Goal: Information Seeking & Learning: Learn about a topic

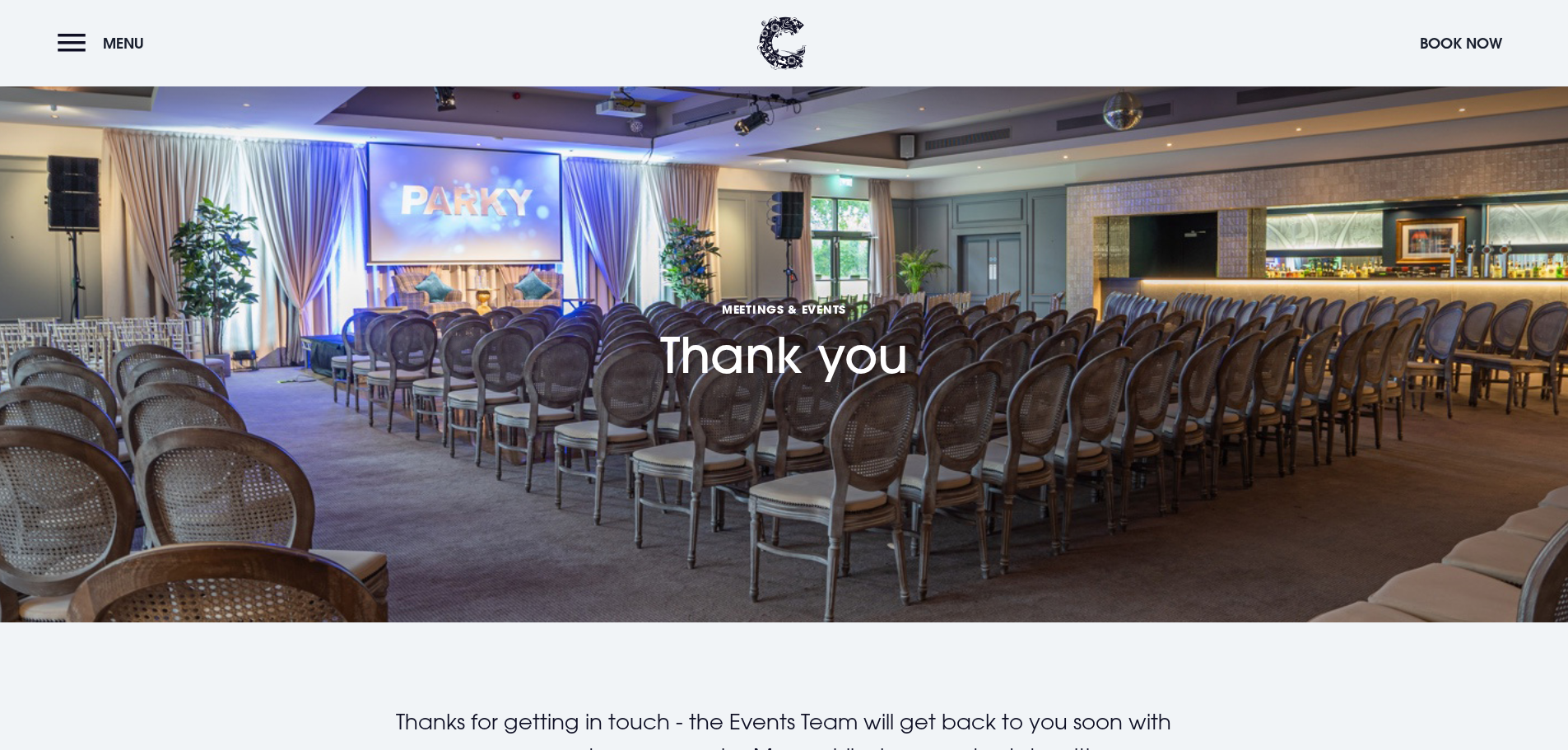
scroll to position [576, 0]
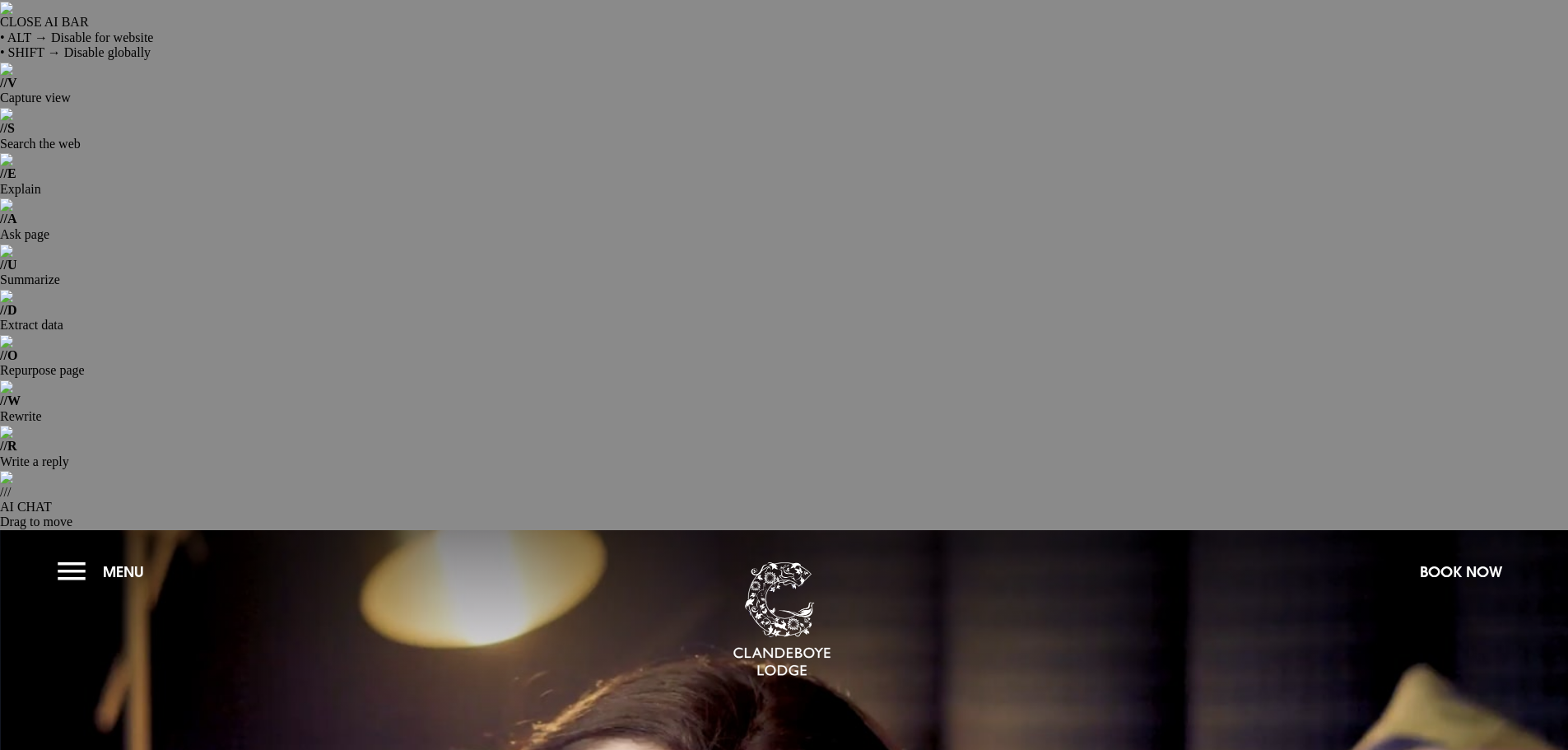
click at [72, 554] on button "Menu" at bounding box center [104, 571] width 94 height 36
click at [61, 554] on button "Menu" at bounding box center [104, 571] width 94 height 36
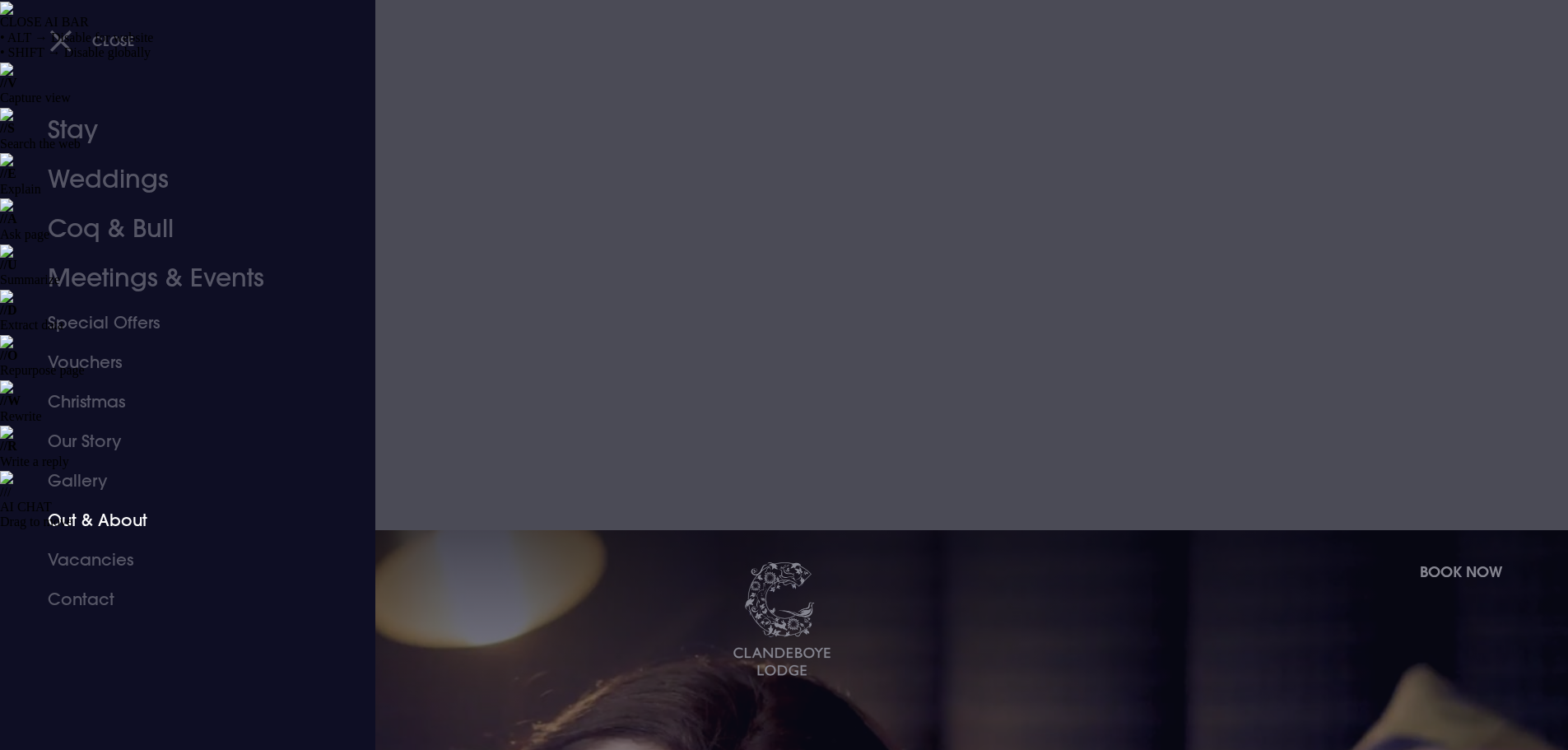
click at [96, 516] on link "Out & About" at bounding box center [178, 519] width 260 height 39
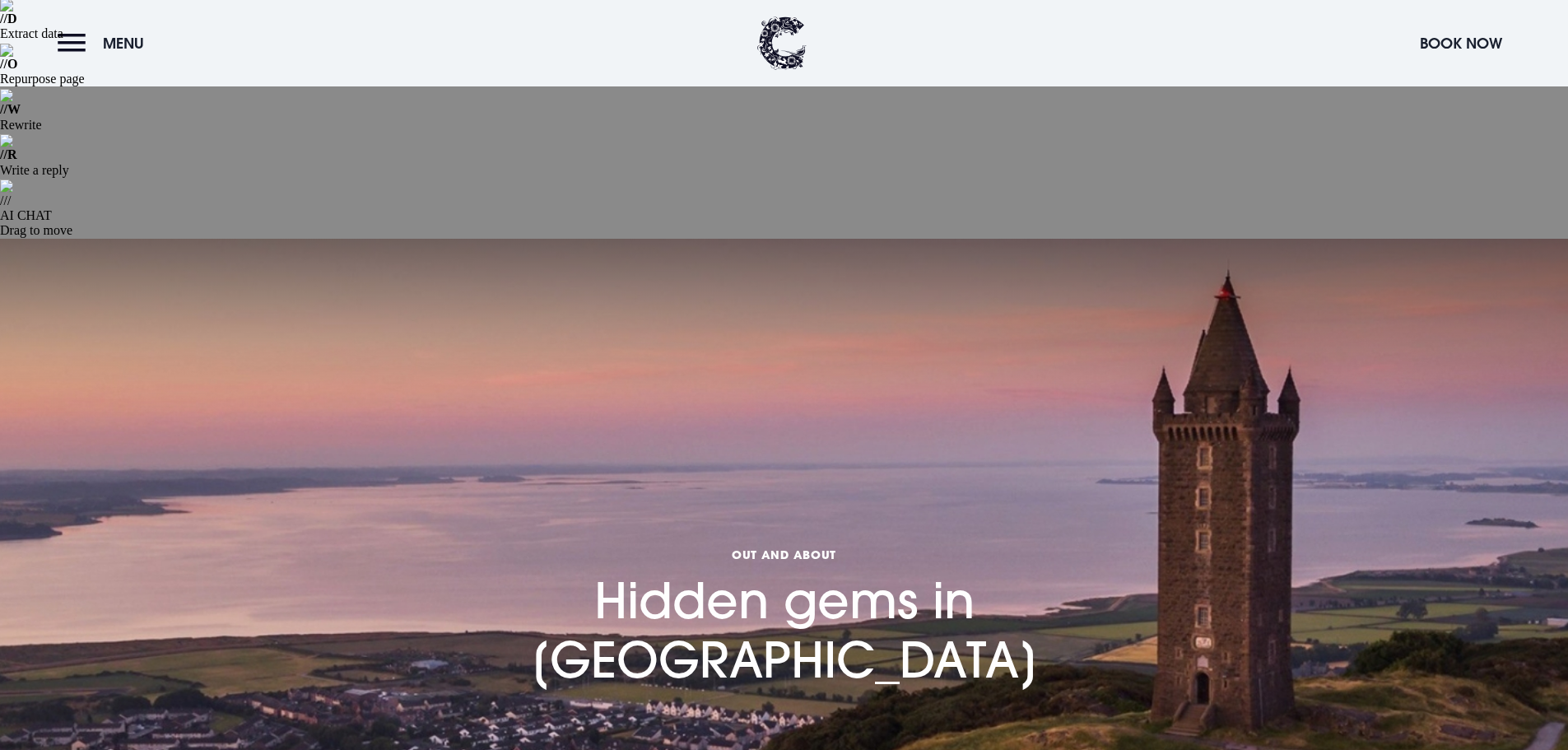
scroll to position [330, 0]
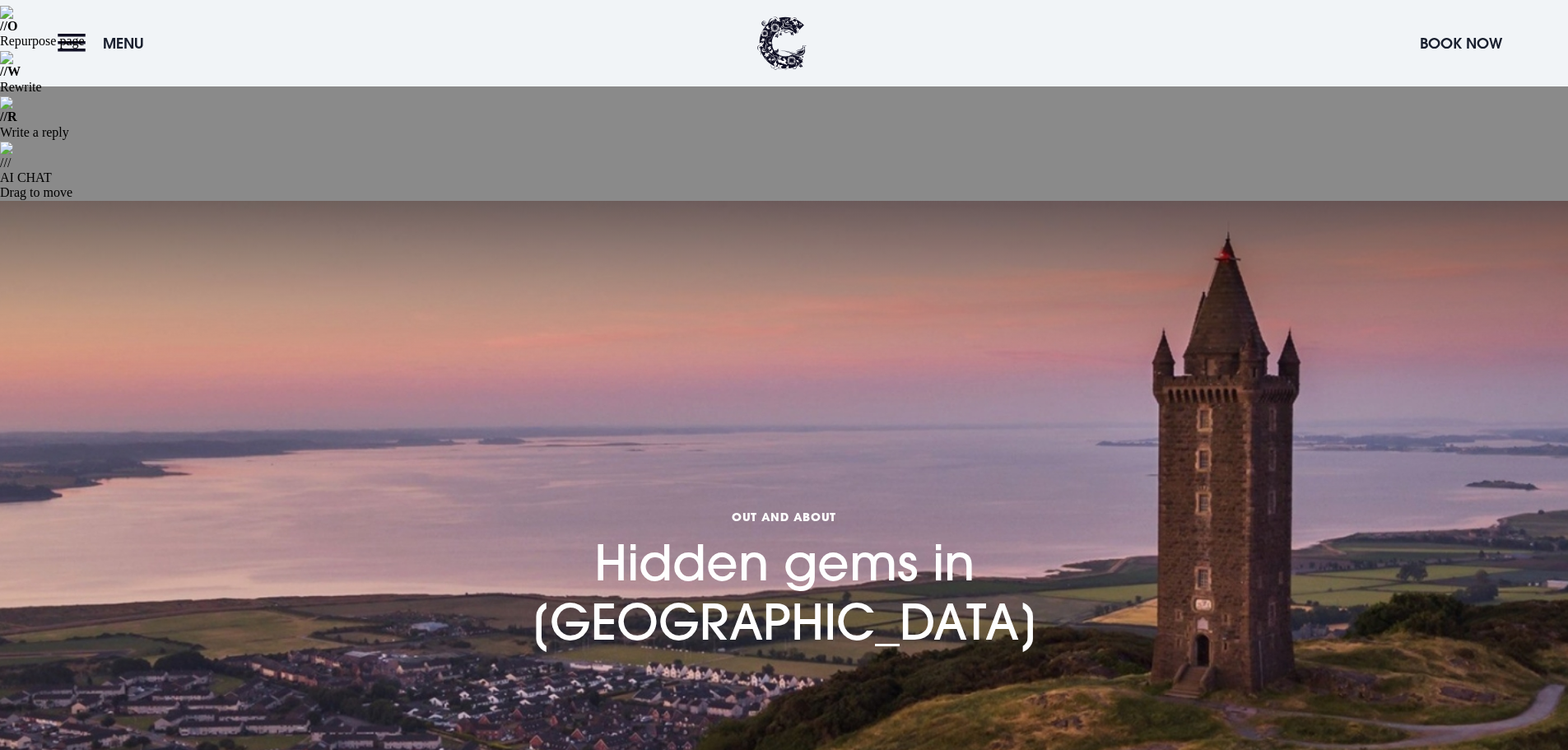
drag, startPoint x: 702, startPoint y: 463, endPoint x: 568, endPoint y: 464, distance: 134.0
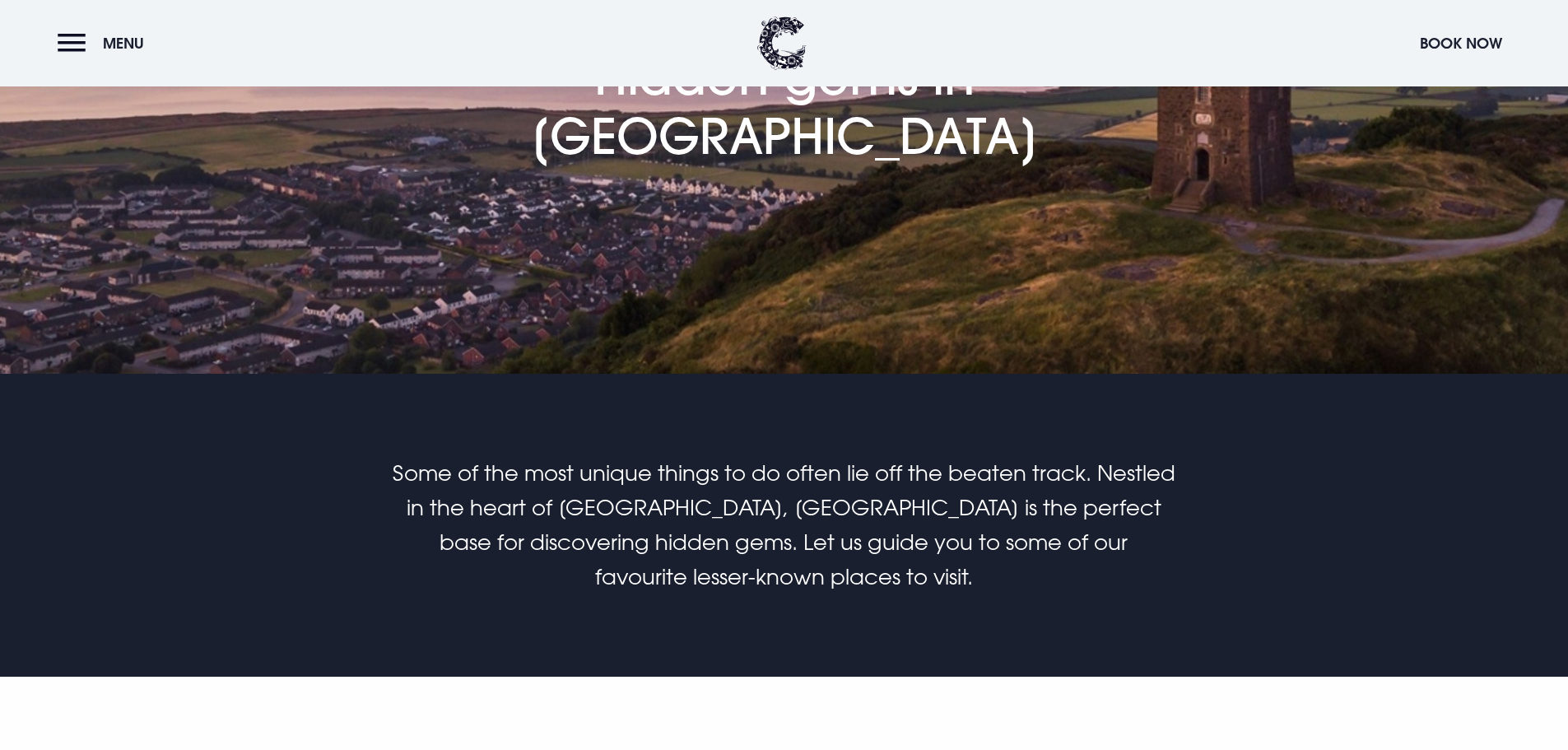
scroll to position [823, 0]
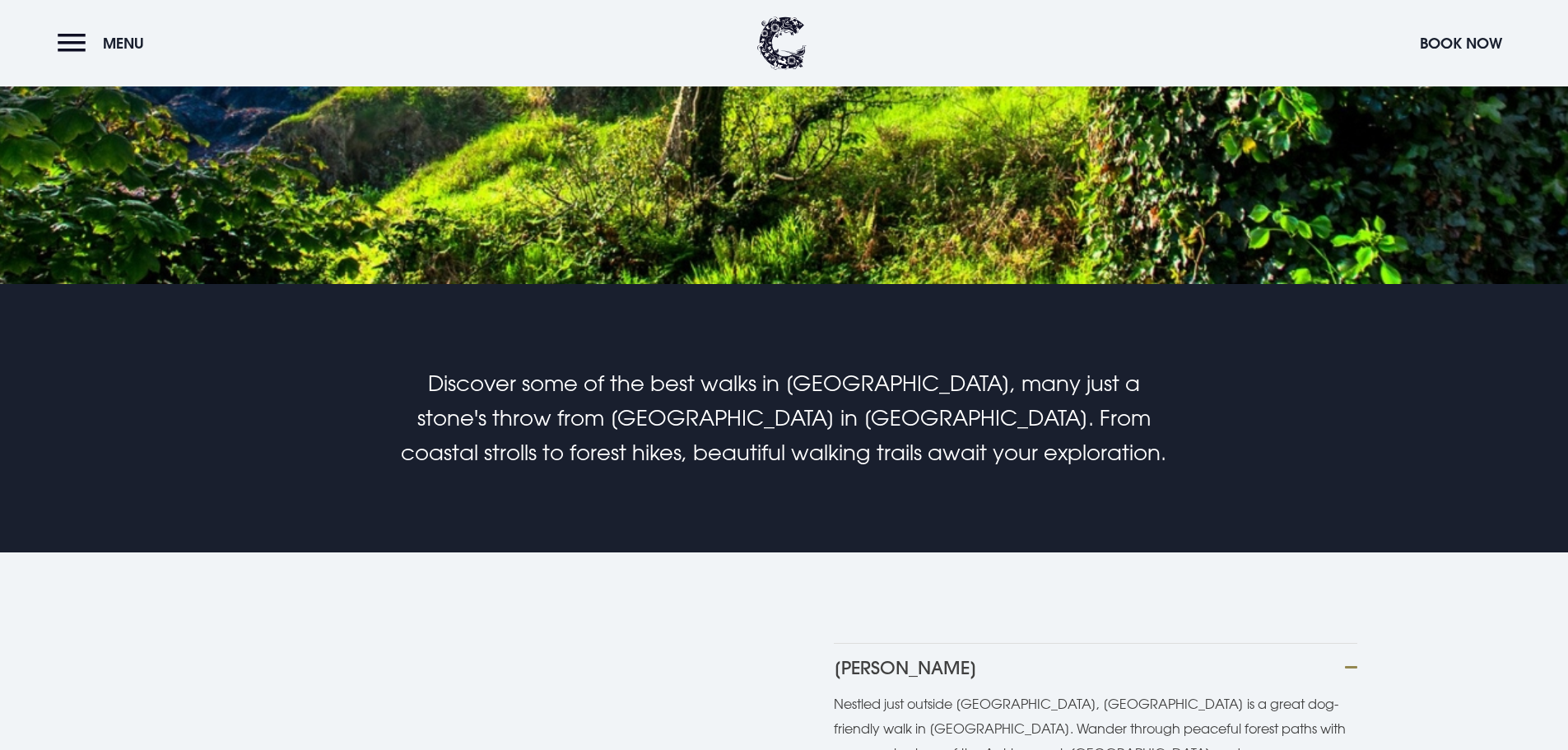
scroll to position [906, 0]
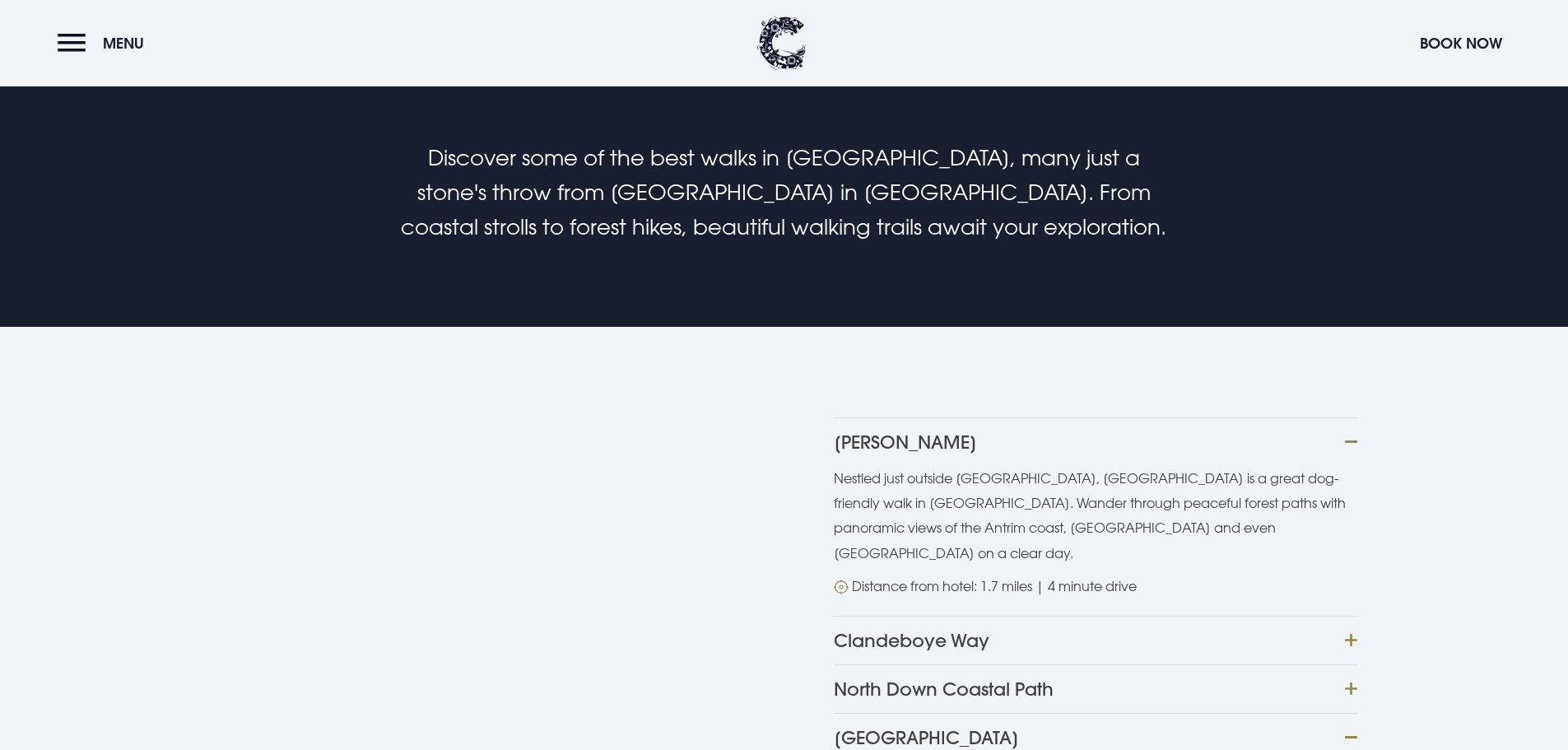
scroll to position [1152, 0]
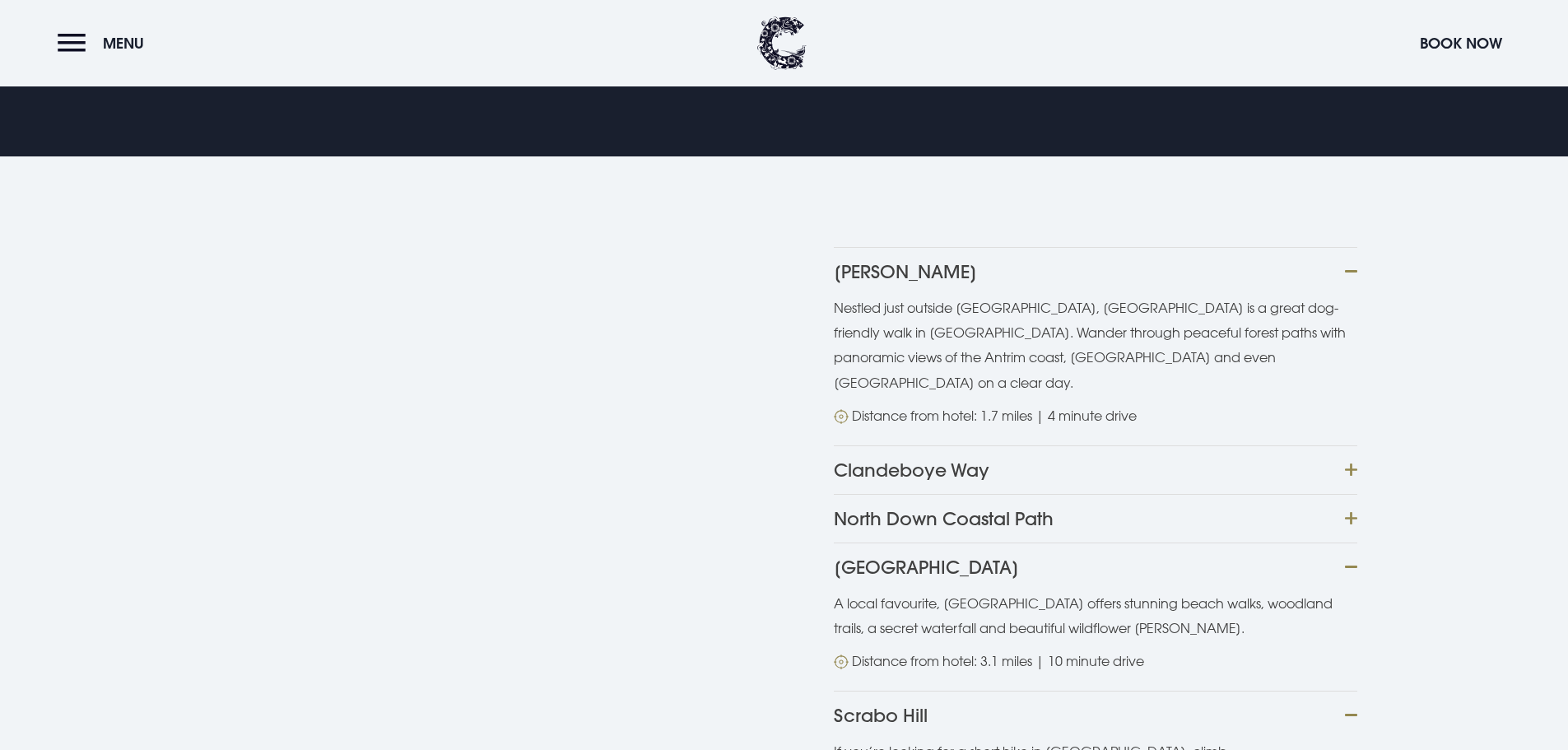
scroll to position [1317, 0]
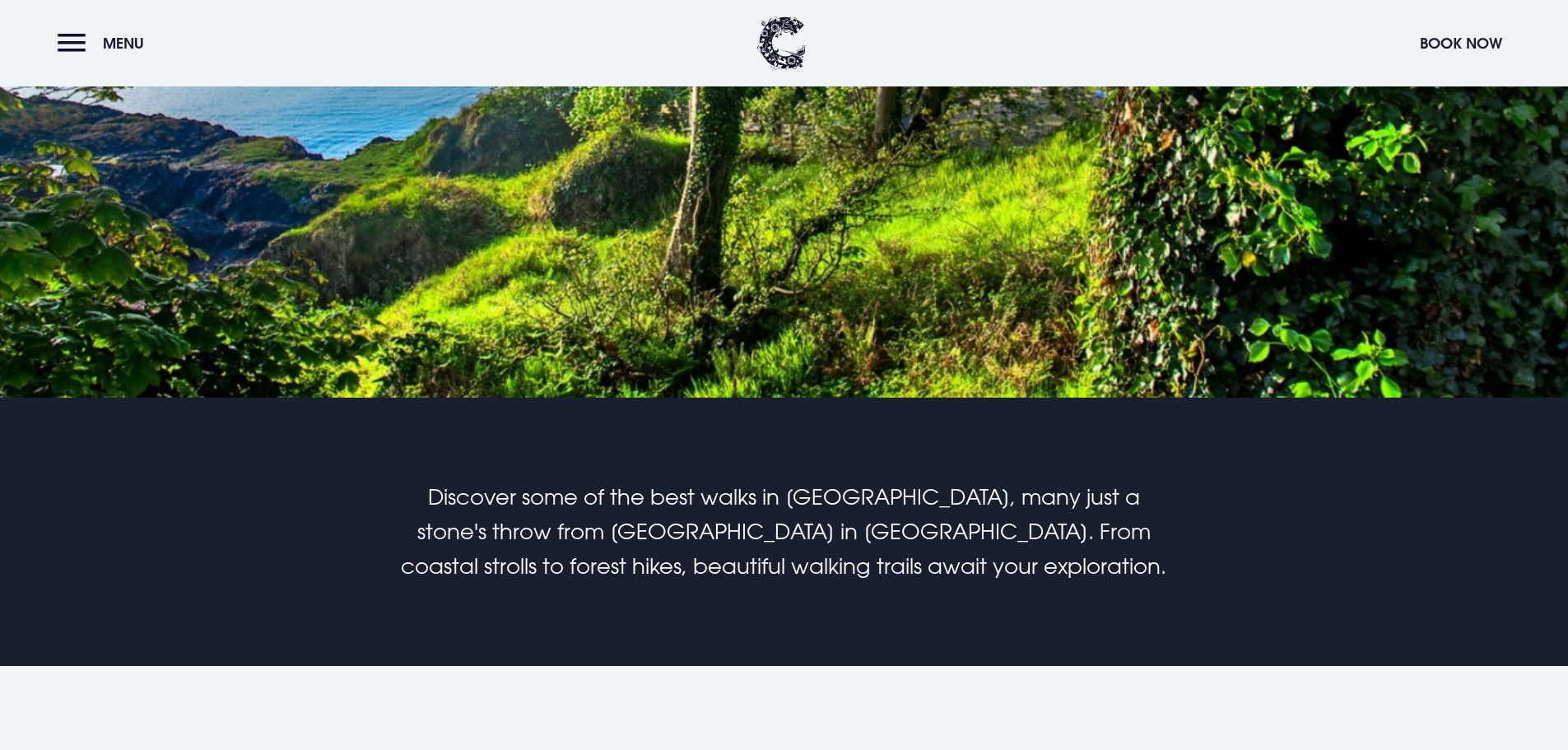
scroll to position [741, 0]
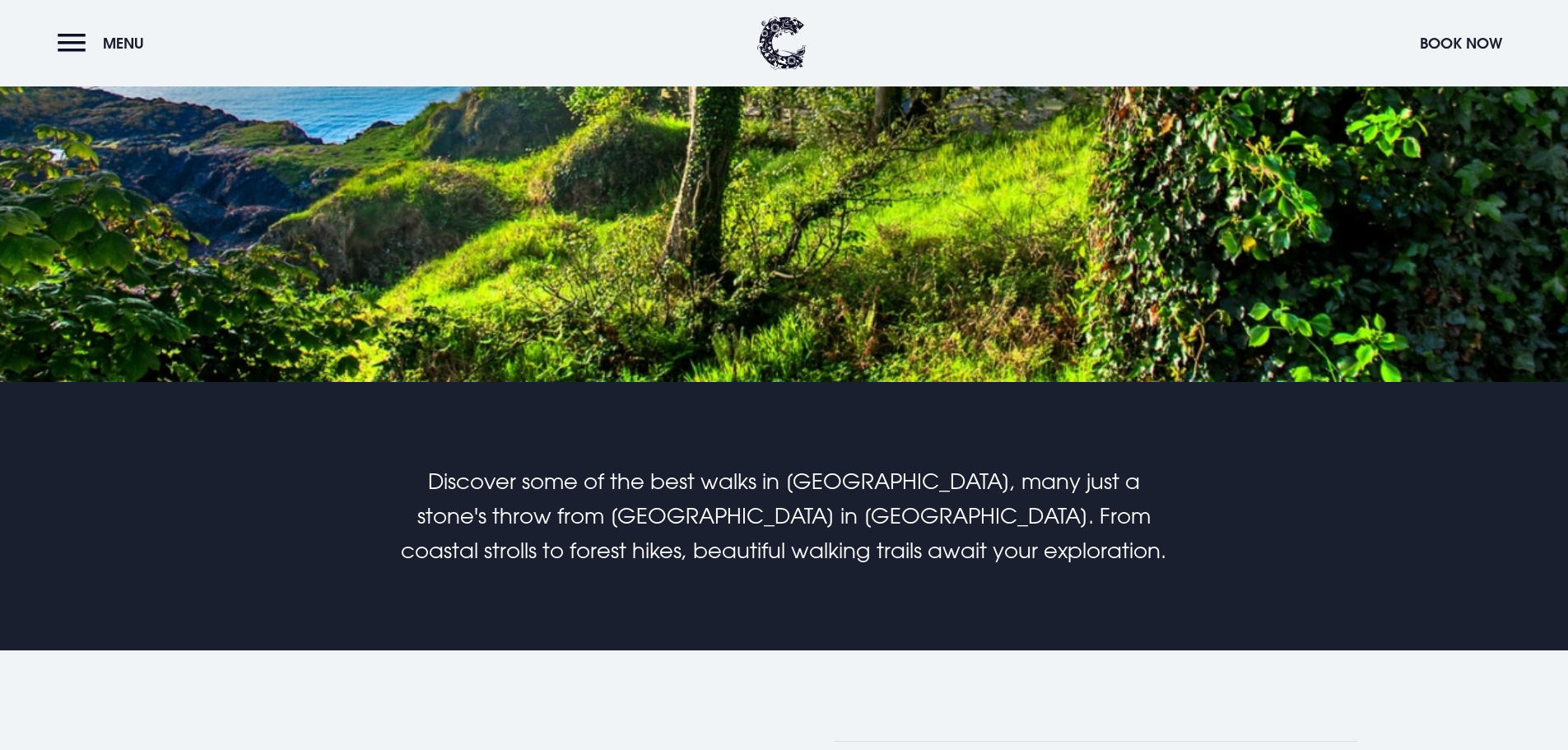
scroll to position [906, 0]
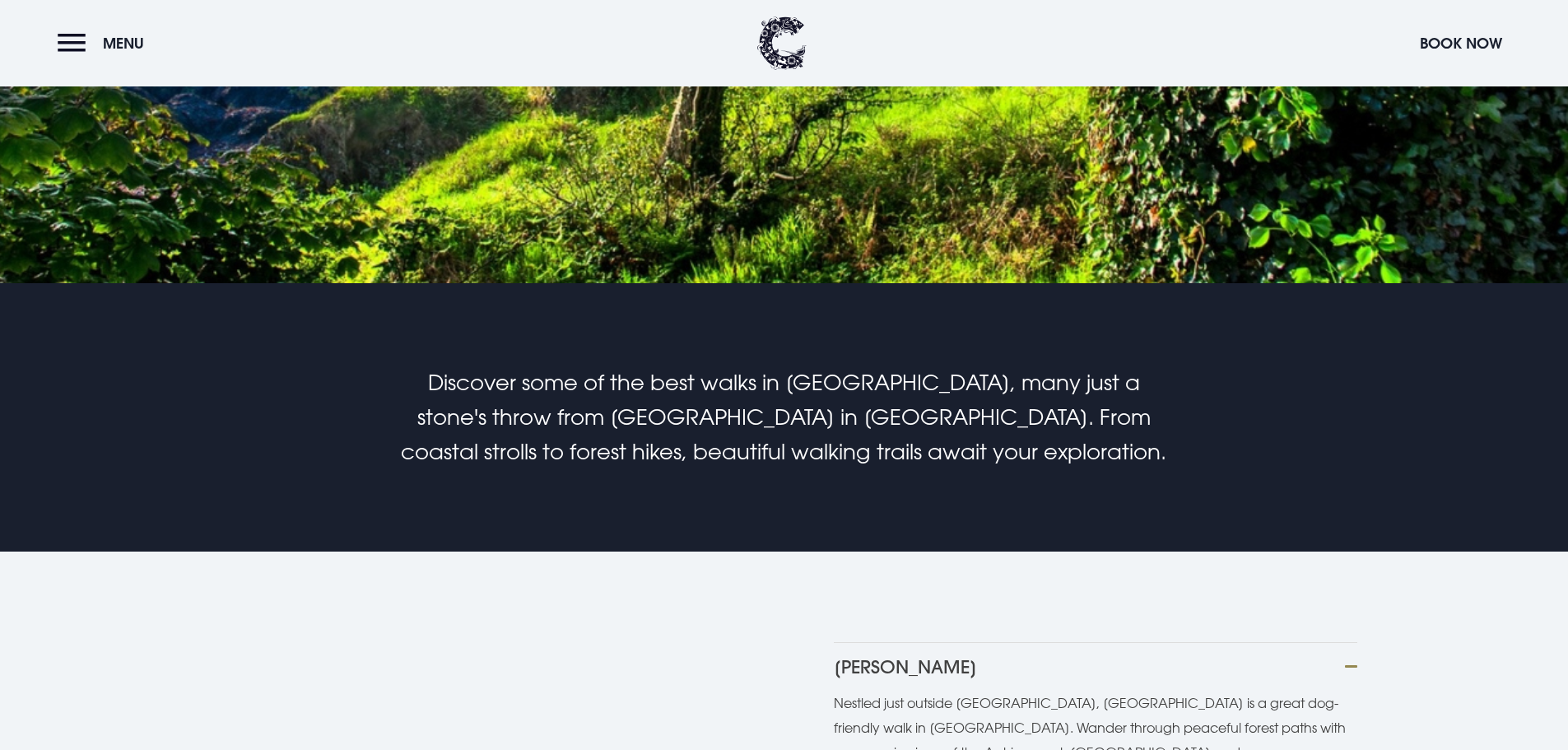
drag, startPoint x: 1003, startPoint y: 371, endPoint x: 846, endPoint y: 374, distance: 157.0
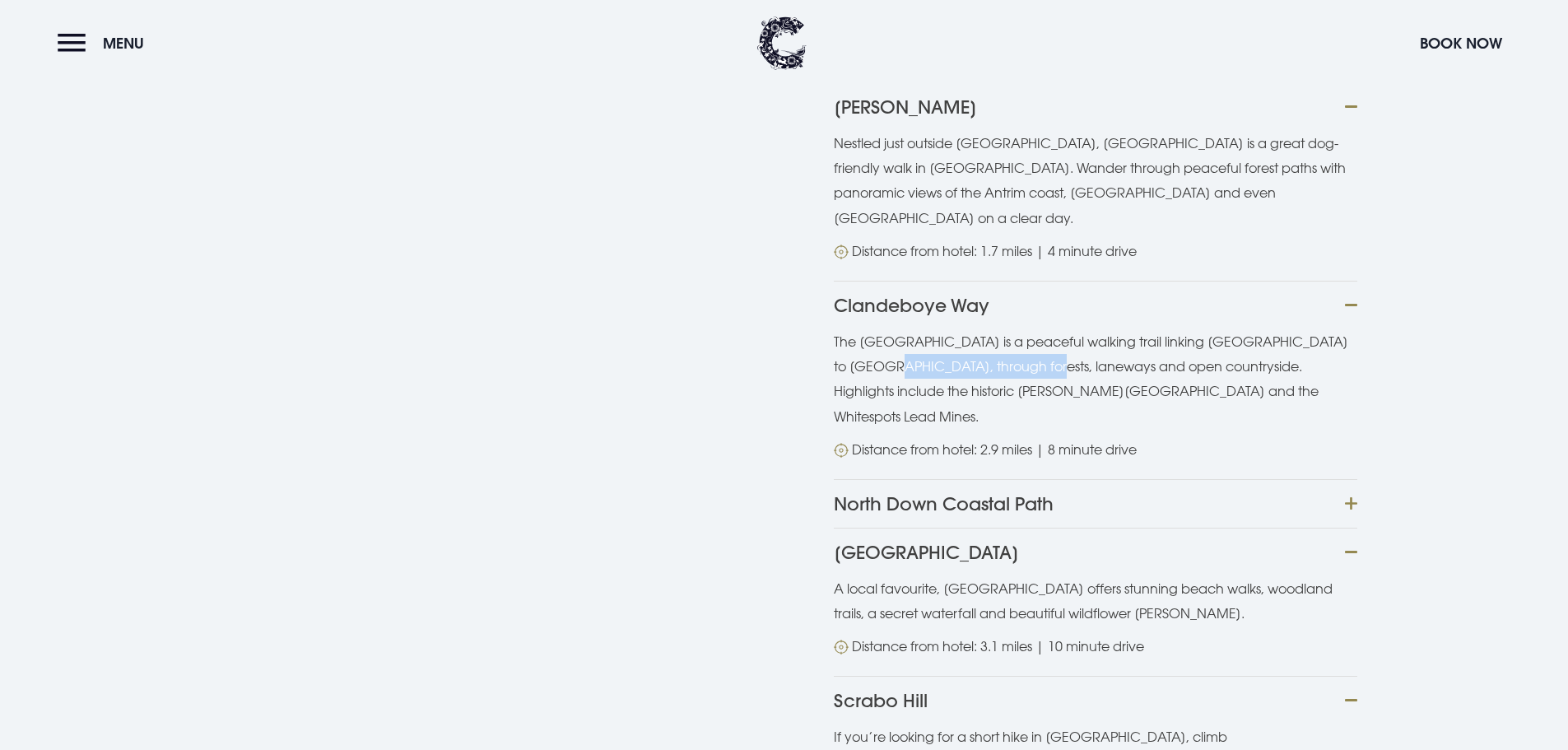
scroll to position [1482, 0]
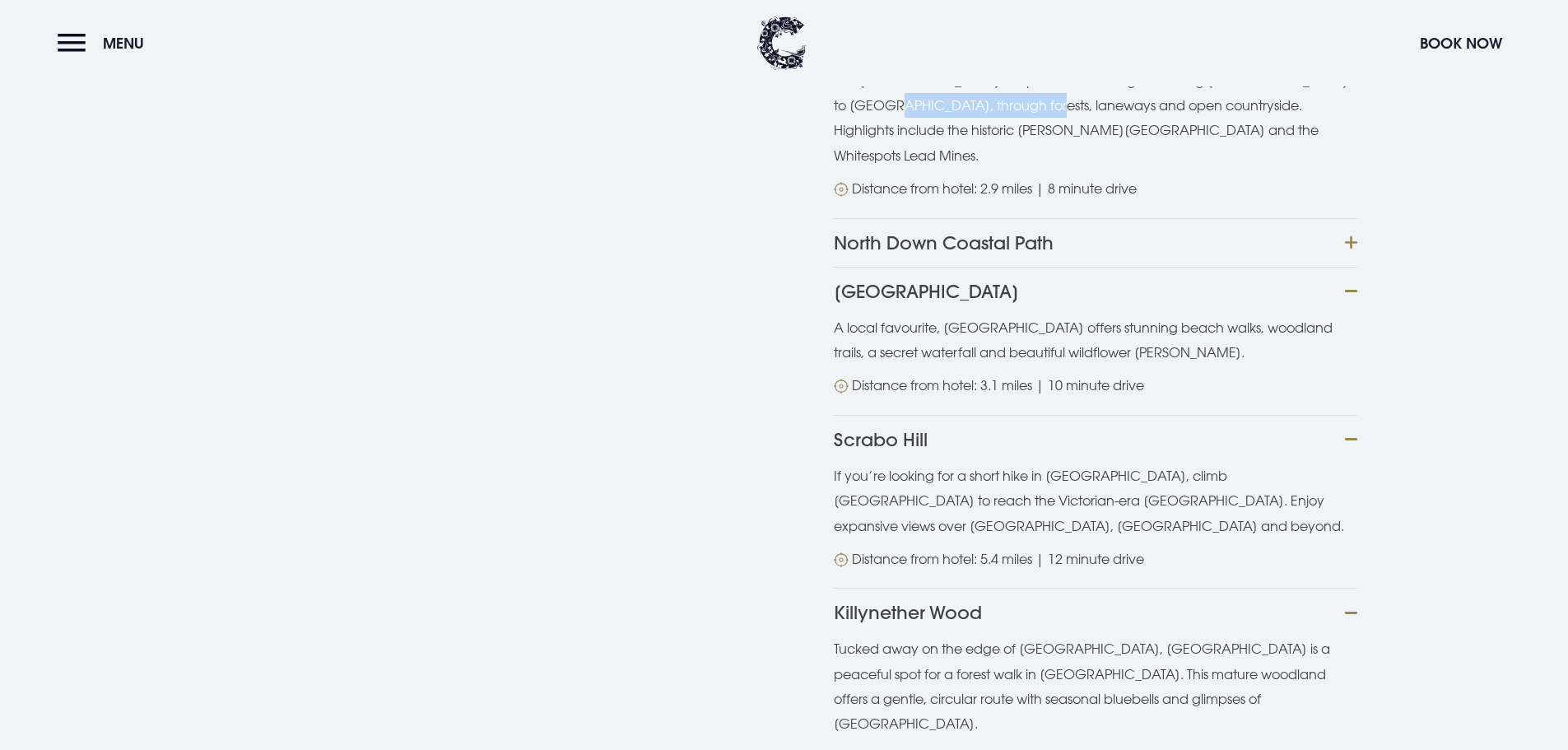
scroll to position [1729, 0]
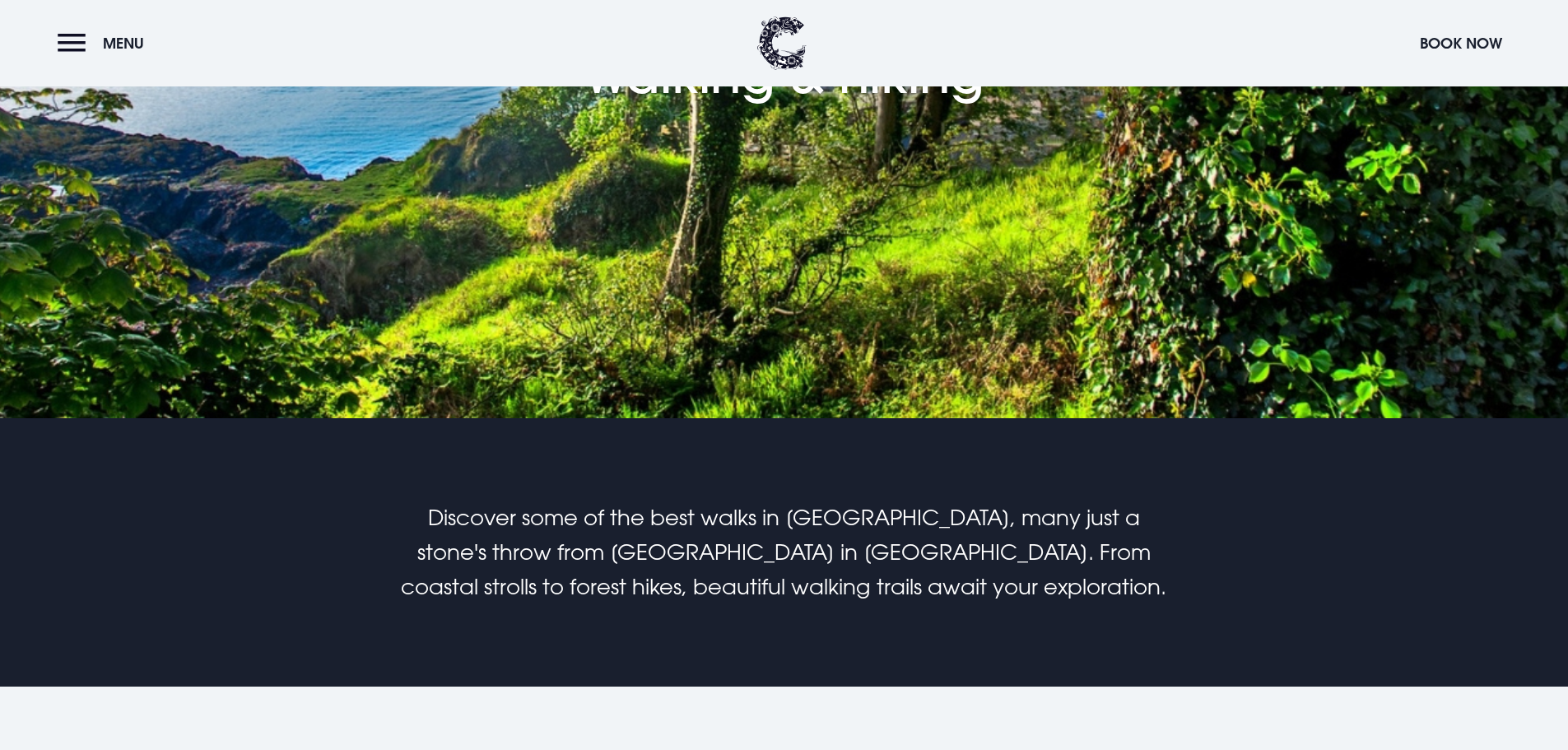
scroll to position [741, 0]
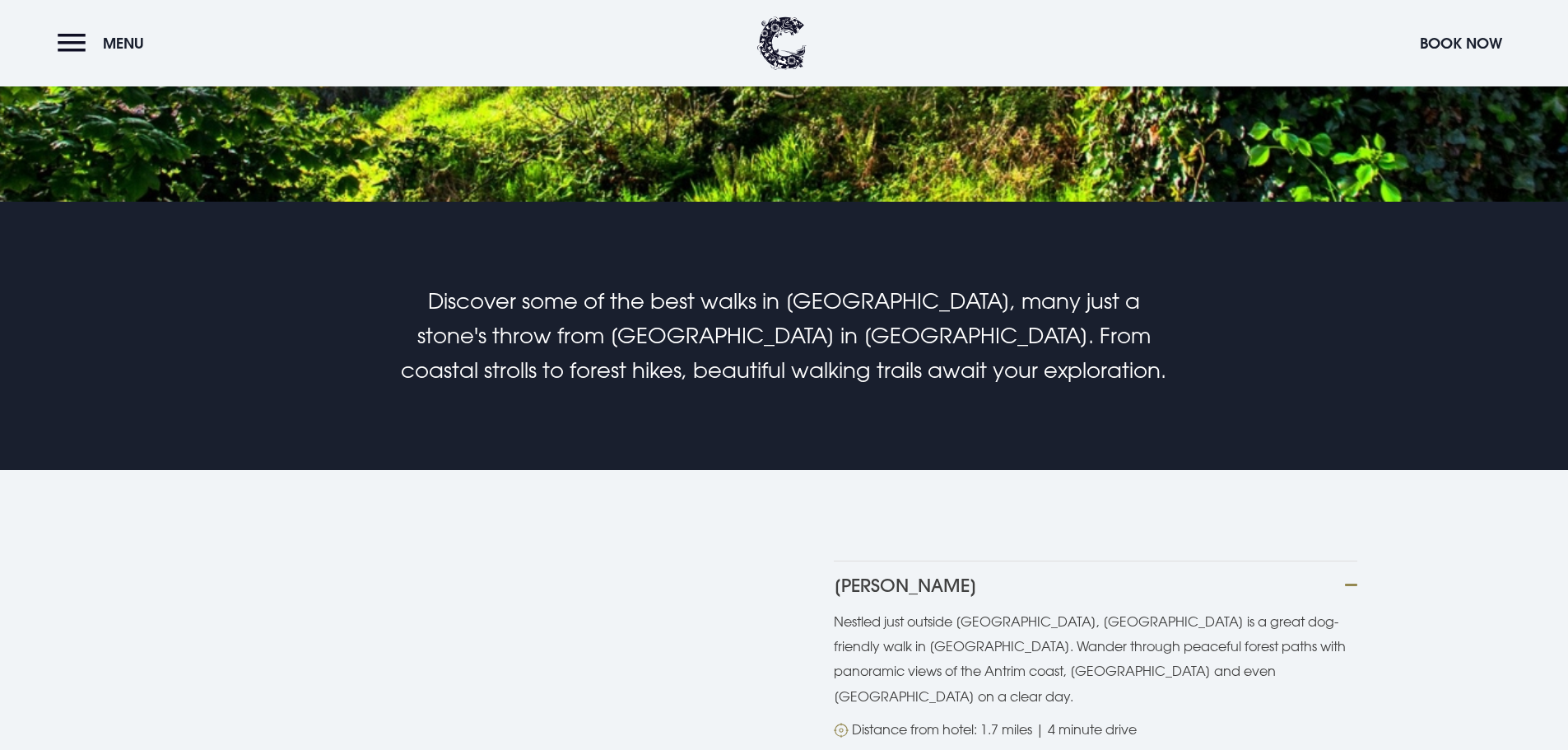
scroll to position [988, 0]
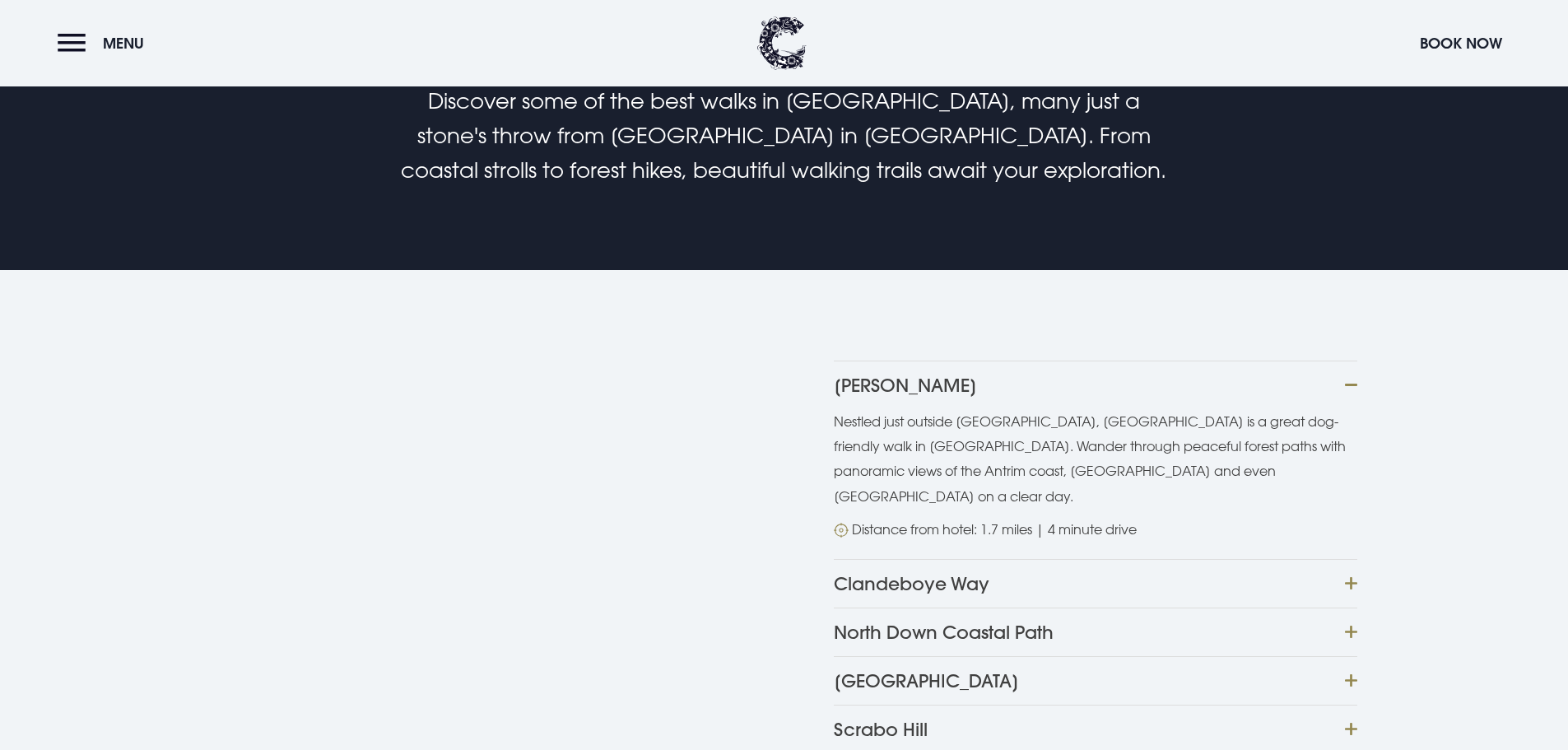
scroll to position [1234, 0]
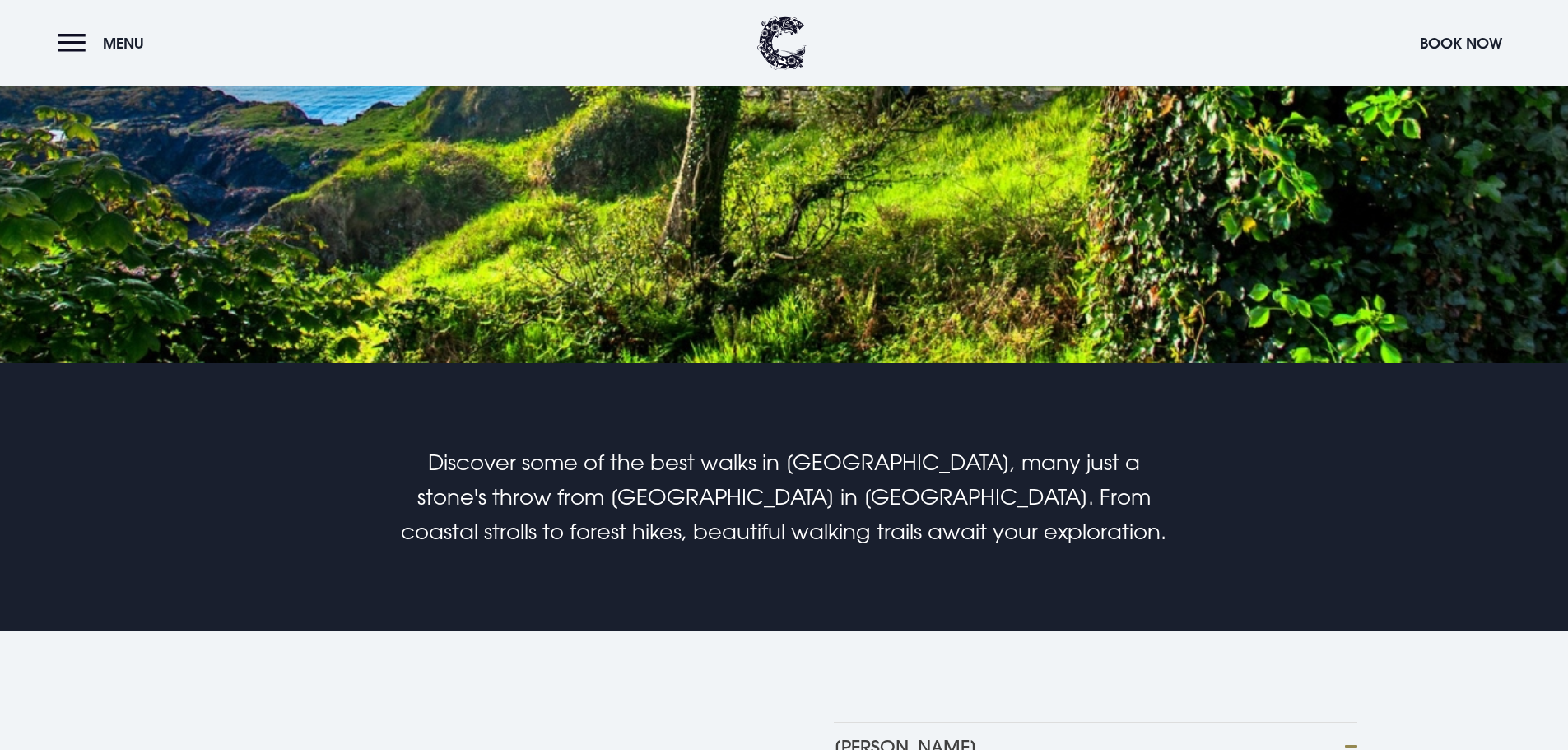
scroll to position [906, 0]
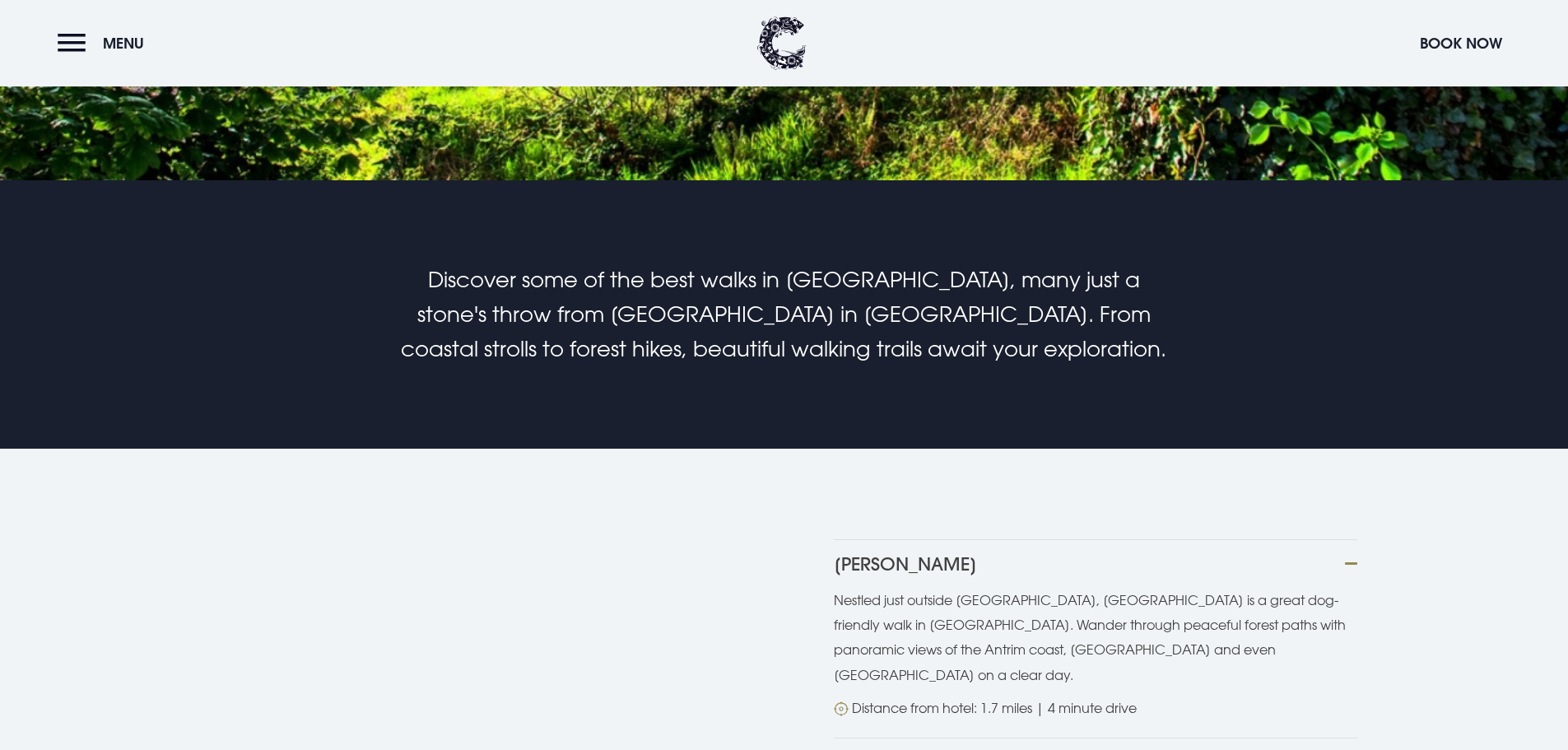
scroll to position [1152, 0]
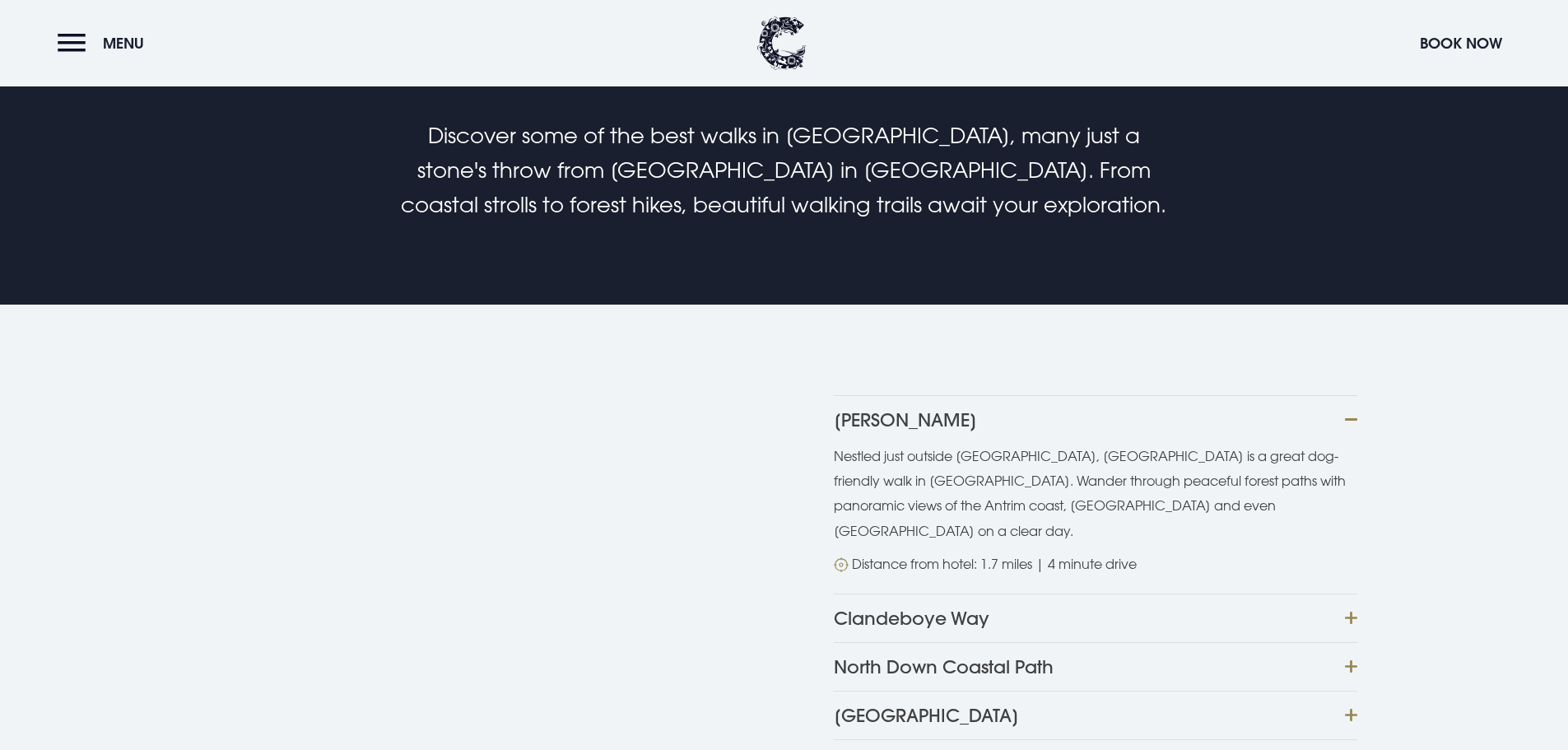
drag, startPoint x: 1275, startPoint y: 344, endPoint x: 1168, endPoint y: 351, distance: 107.2
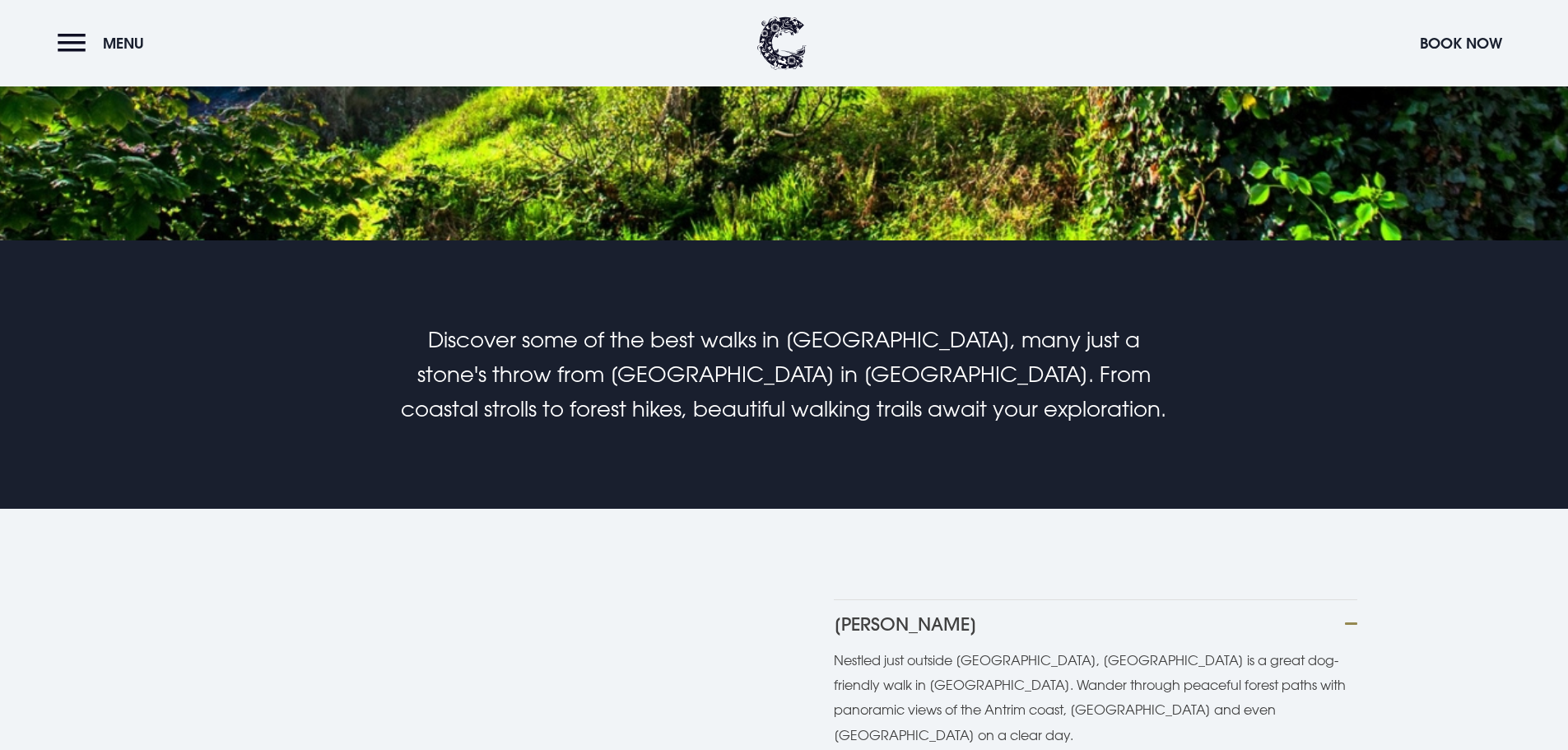
scroll to position [988, 0]
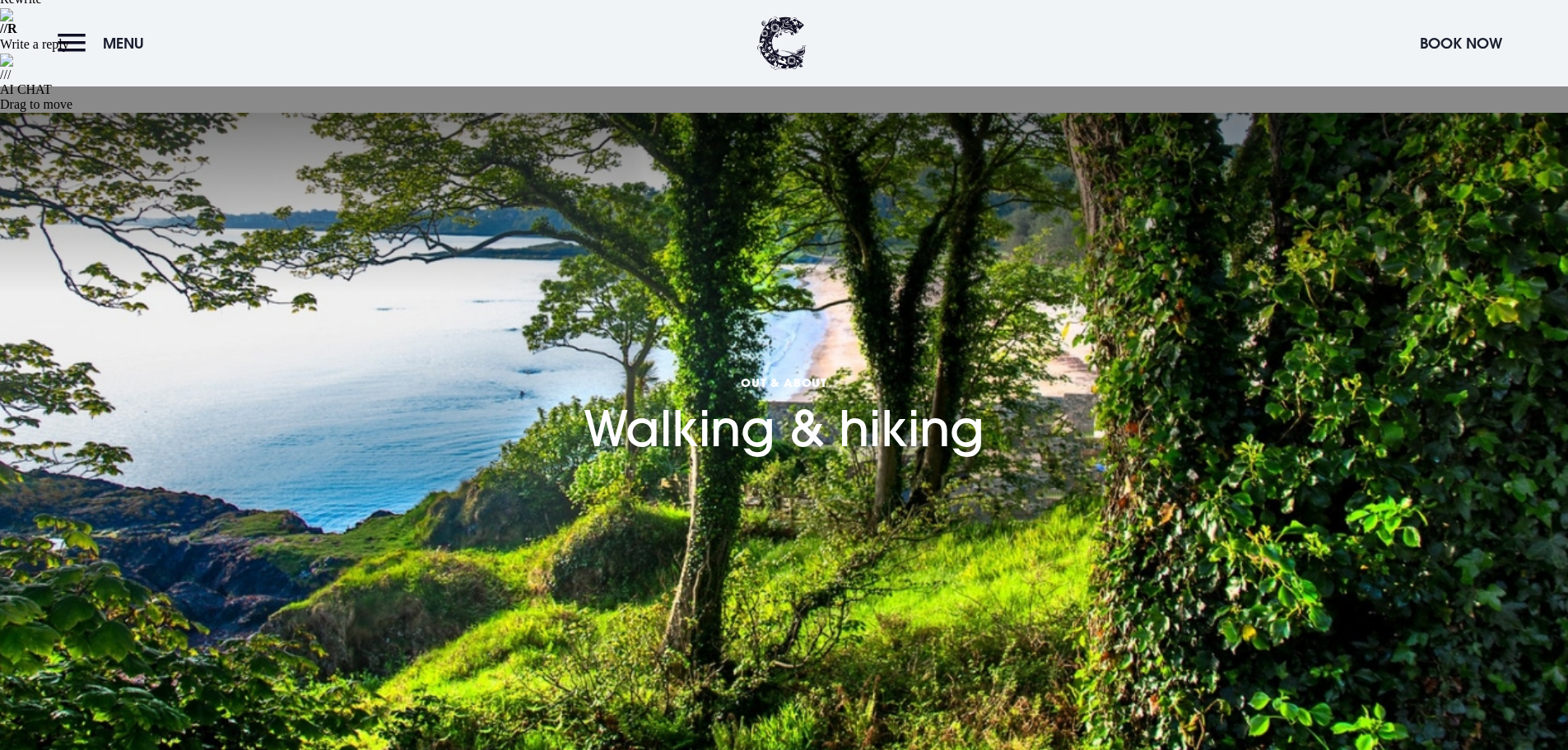
scroll to position [82, 0]
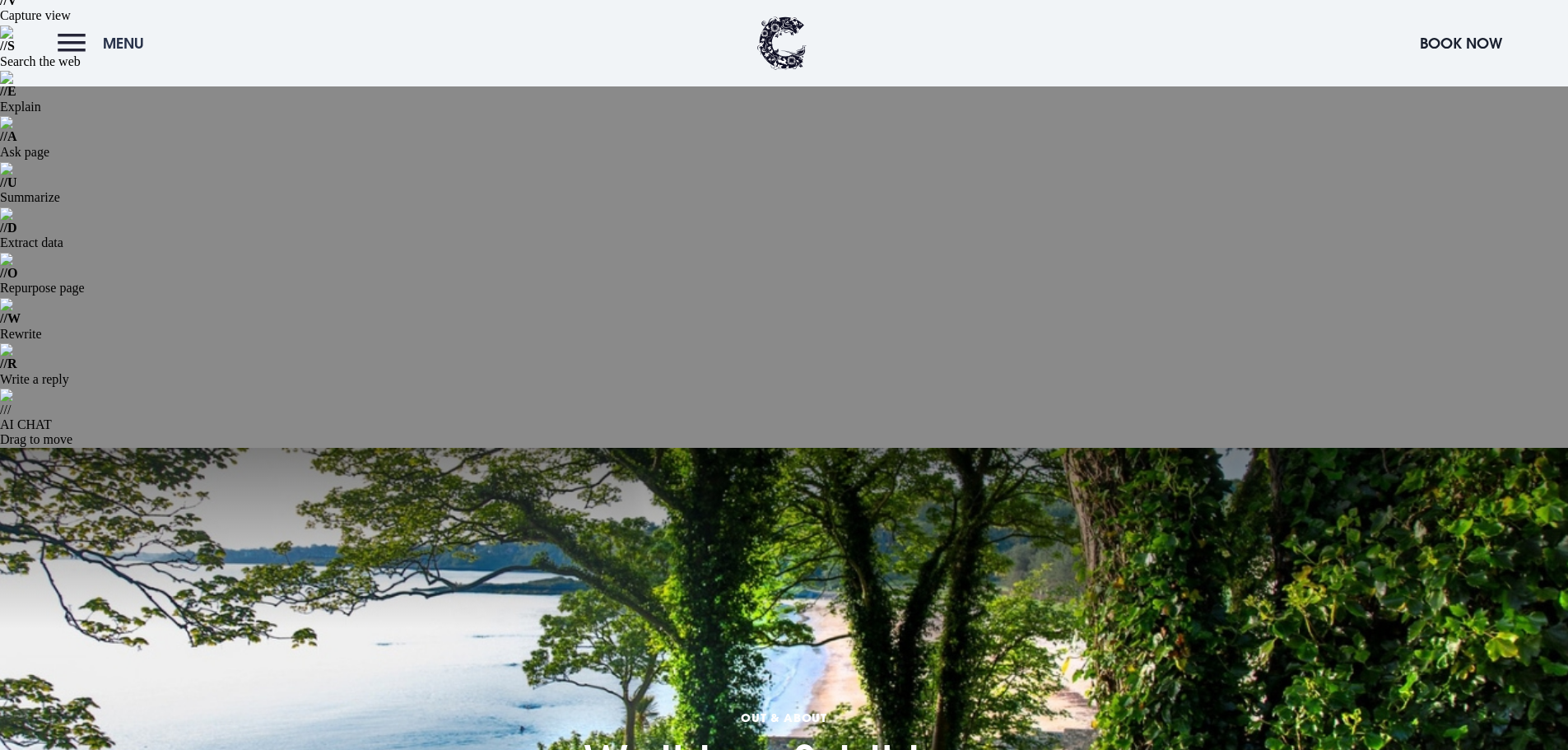
click at [83, 37] on button "Menu" at bounding box center [104, 43] width 94 height 36
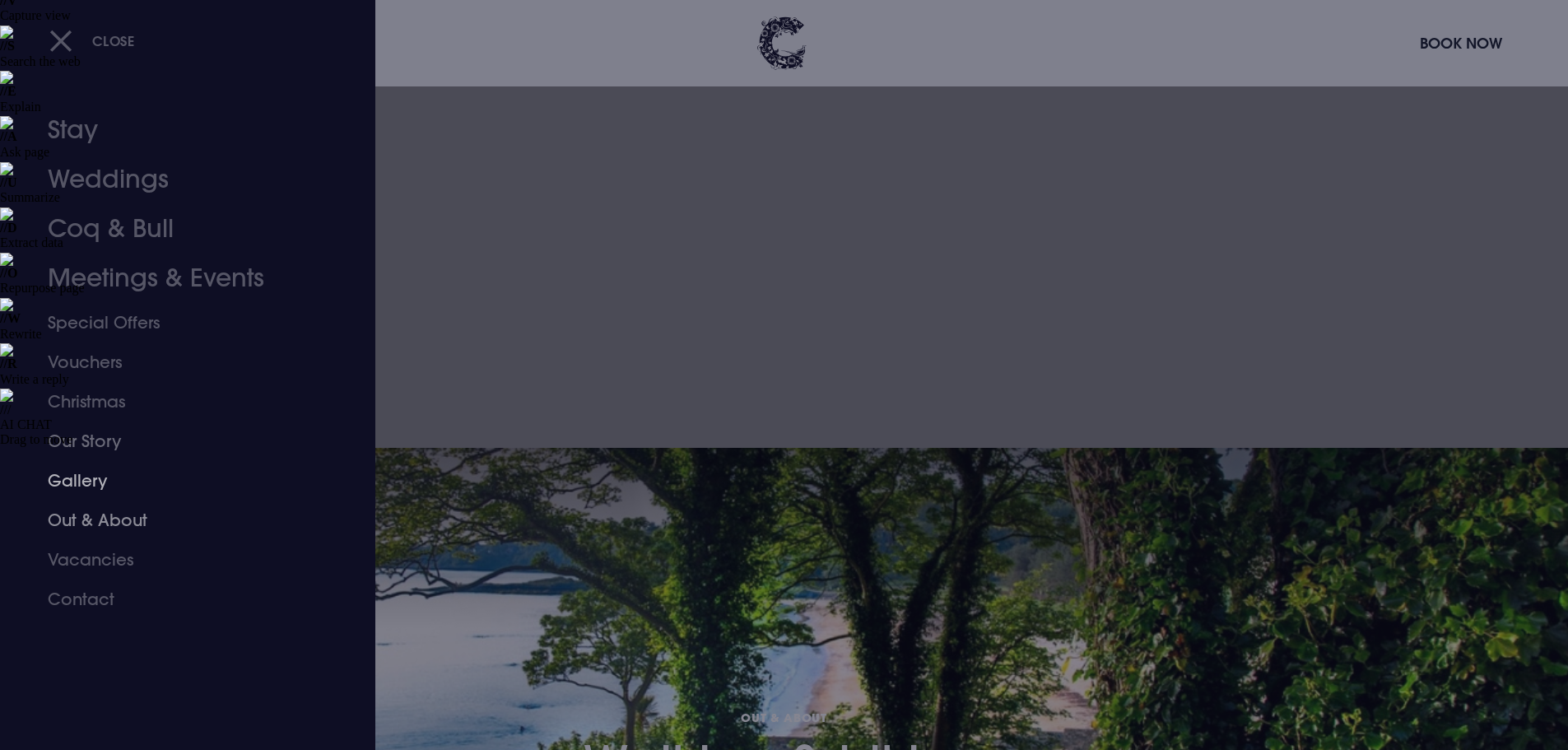
drag, startPoint x: 81, startPoint y: 516, endPoint x: 91, endPoint y: 513, distance: 10.4
click at [81, 516] on link "Out & About" at bounding box center [178, 519] width 260 height 39
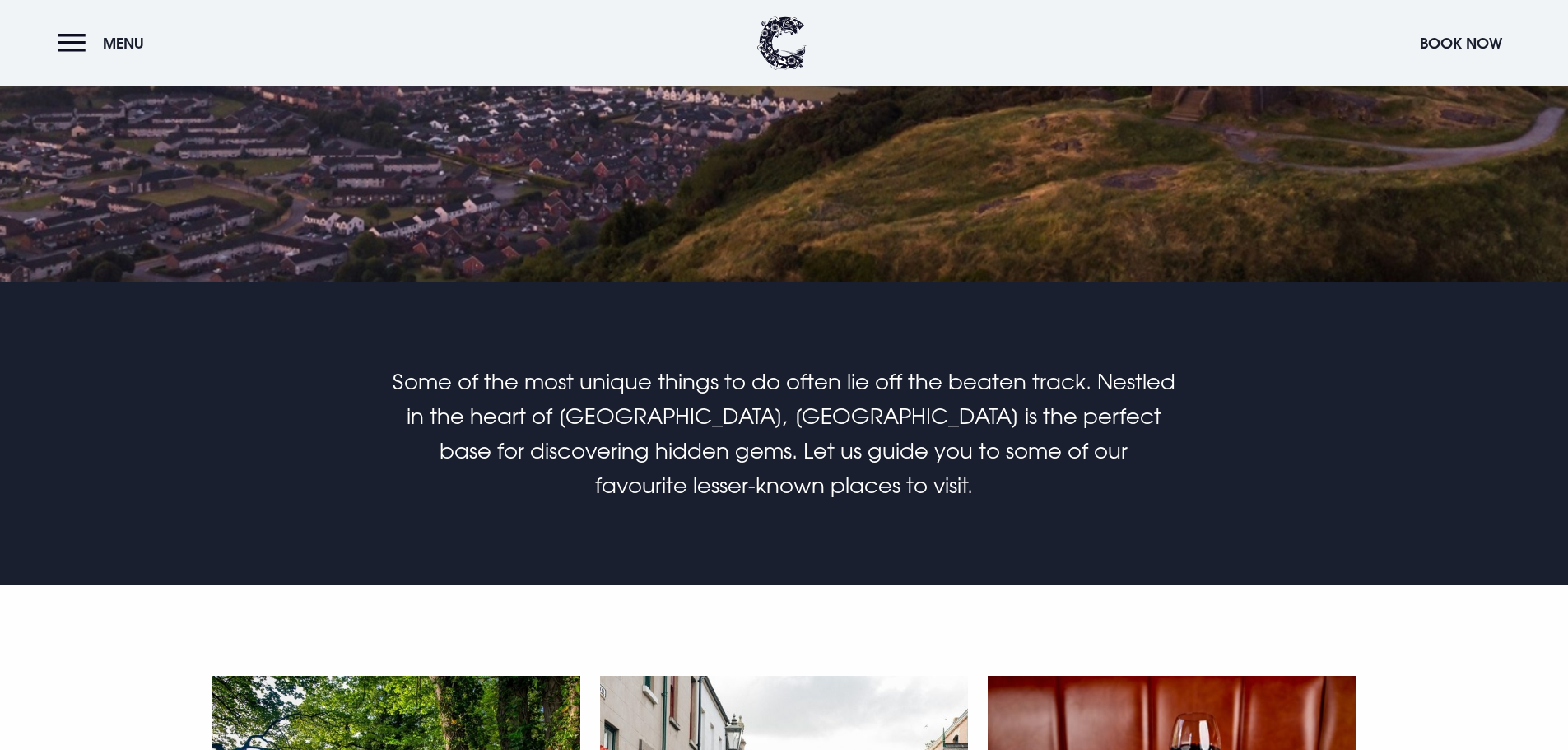
scroll to position [906, 0]
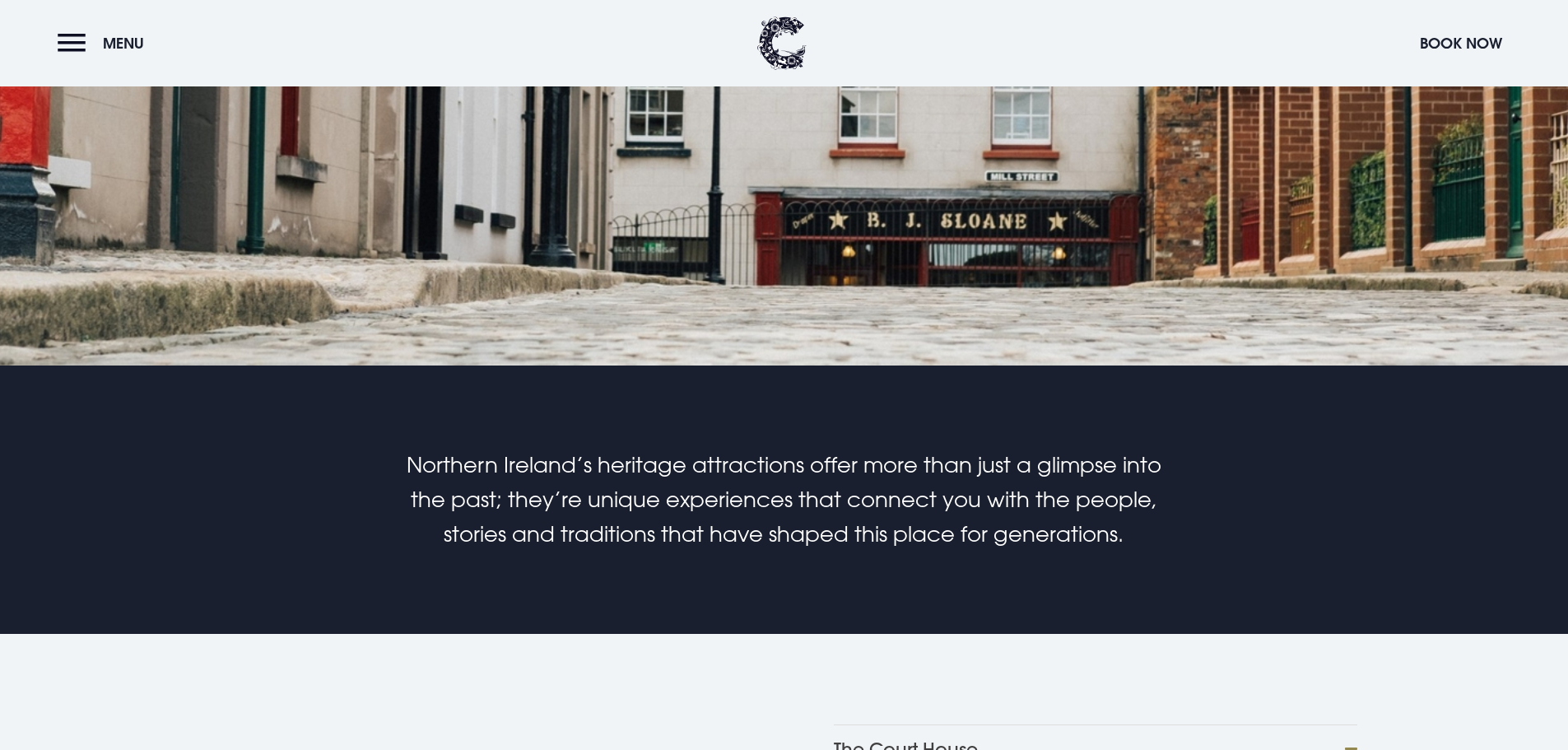
scroll to position [906, 0]
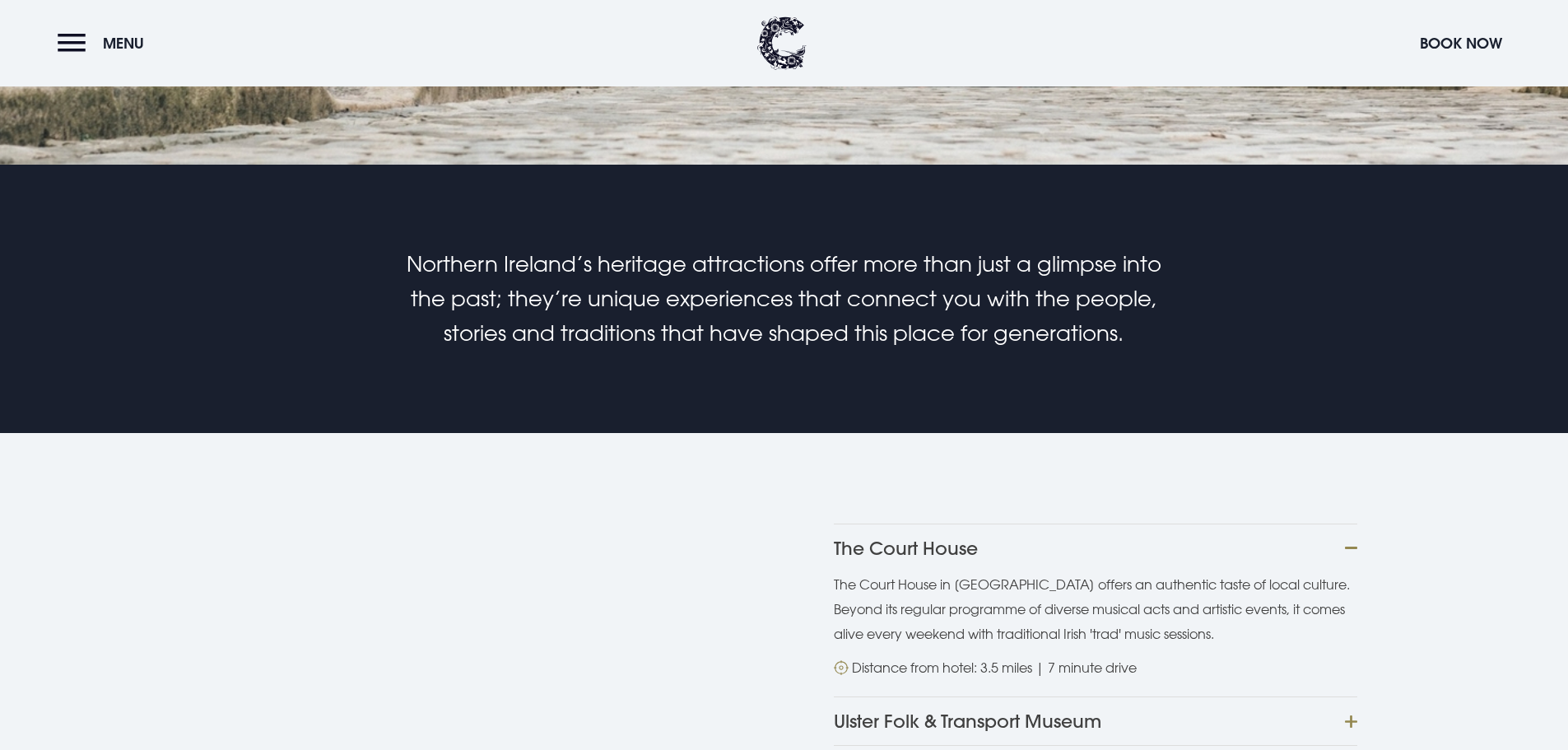
scroll to position [1070, 0]
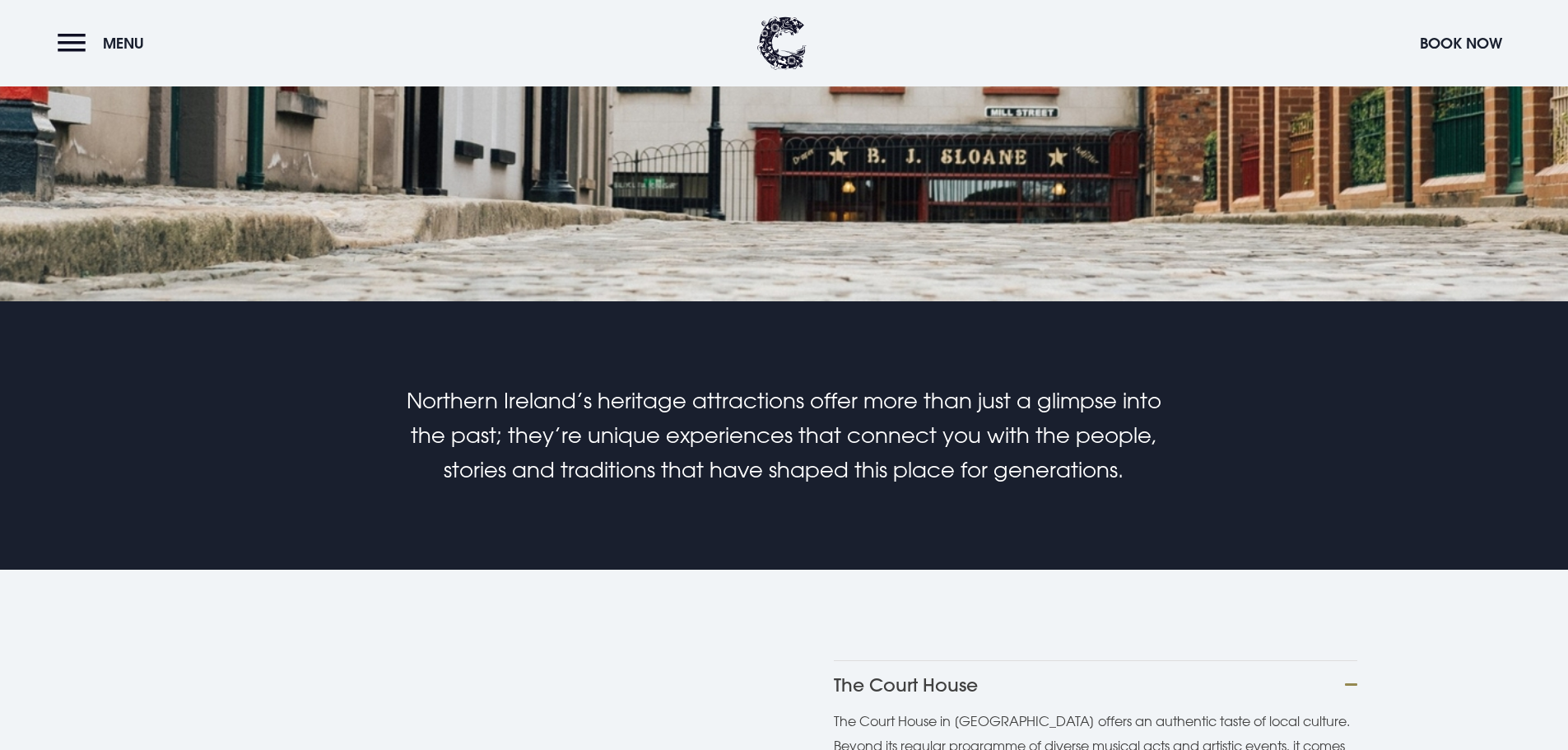
scroll to position [658, 0]
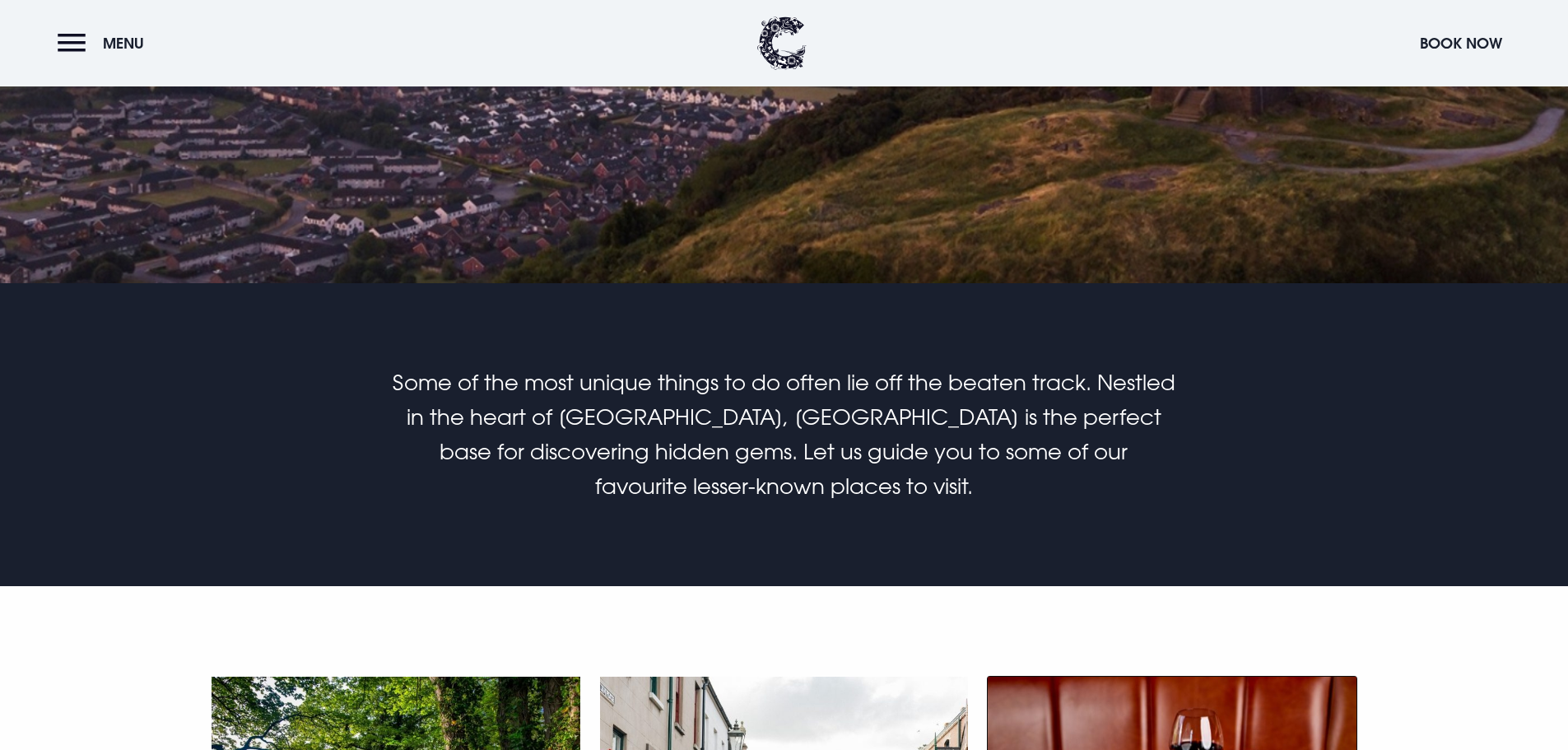
drag, startPoint x: 1228, startPoint y: 395, endPoint x: 1090, endPoint y: 394, distance: 138.0
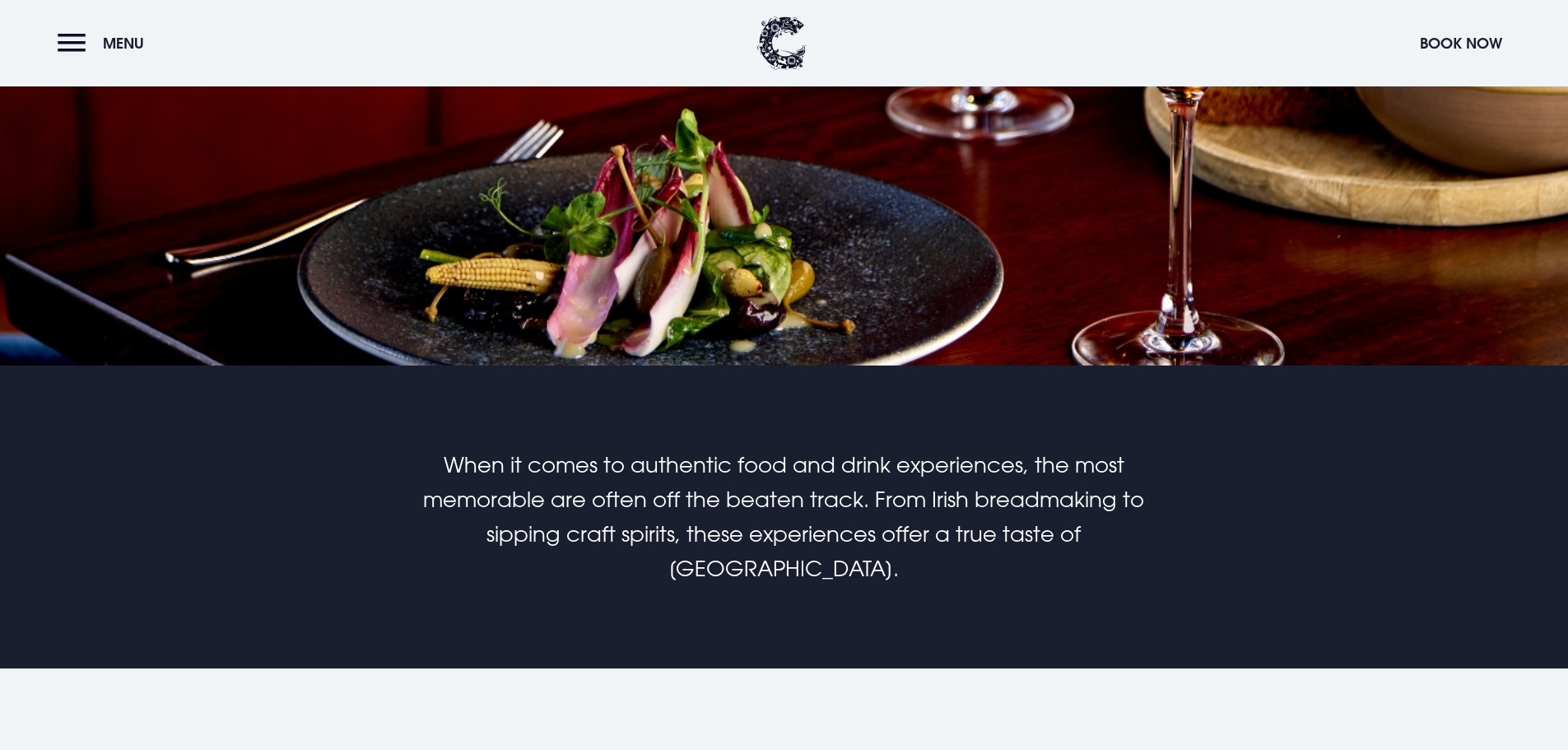
scroll to position [988, 0]
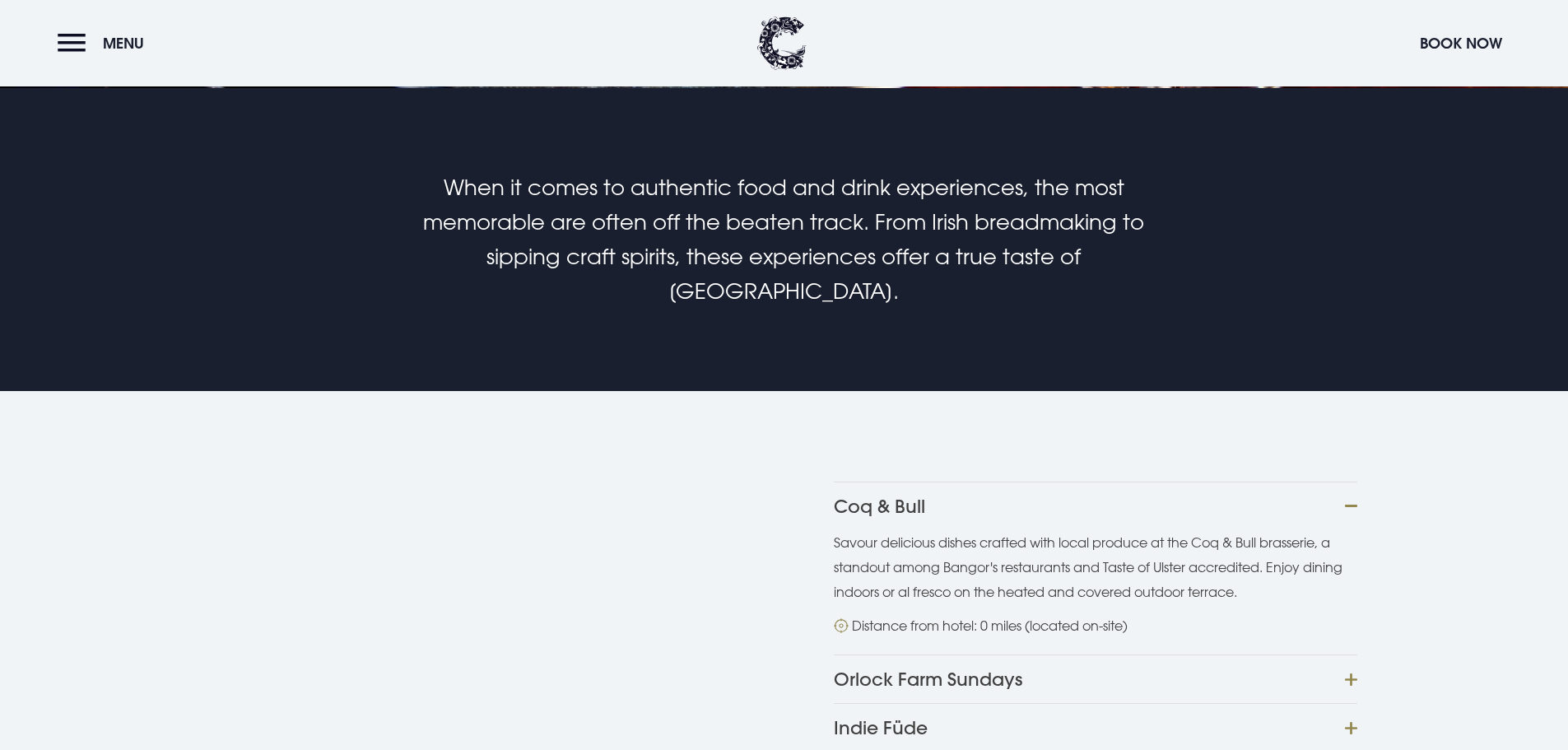
scroll to position [1152, 0]
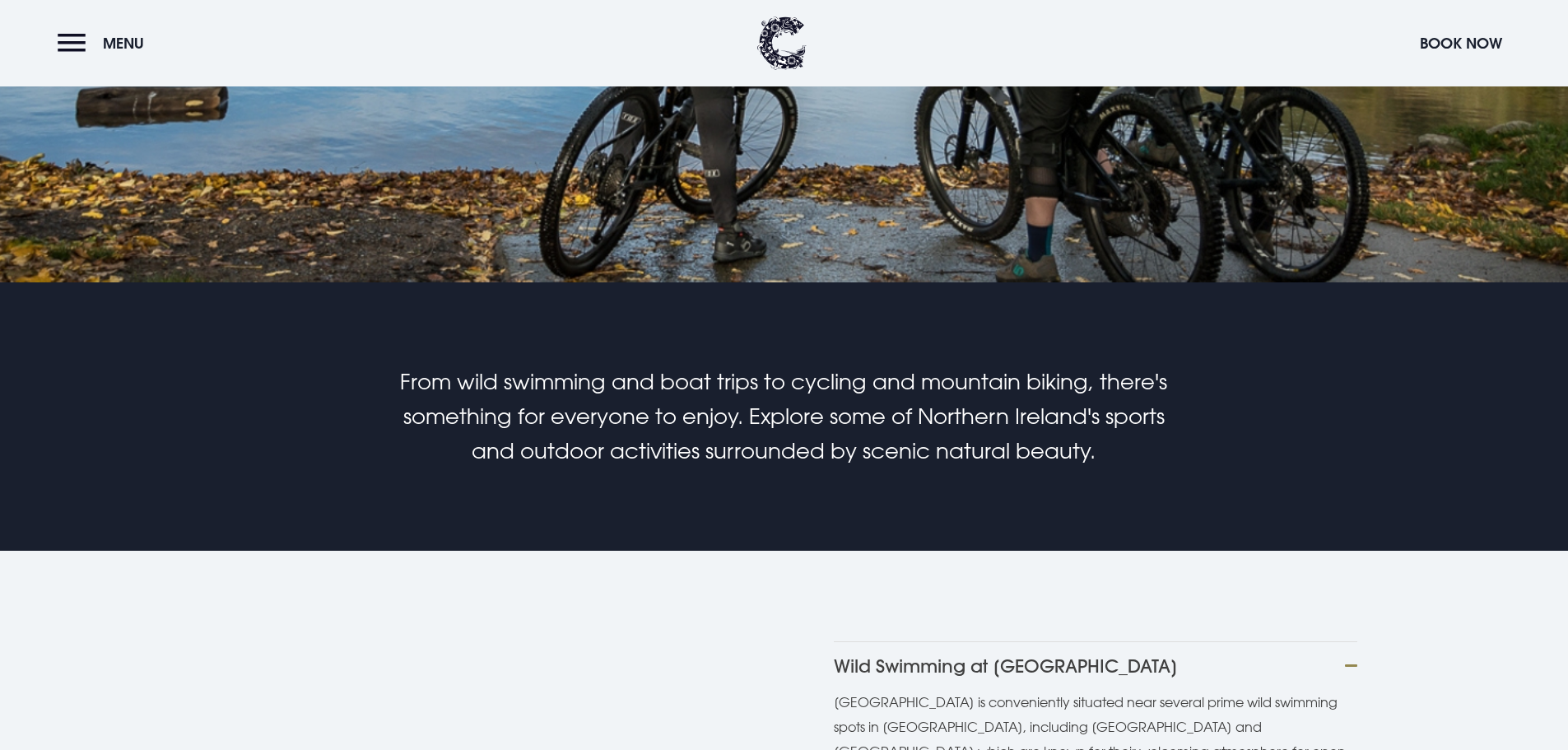
scroll to position [906, 0]
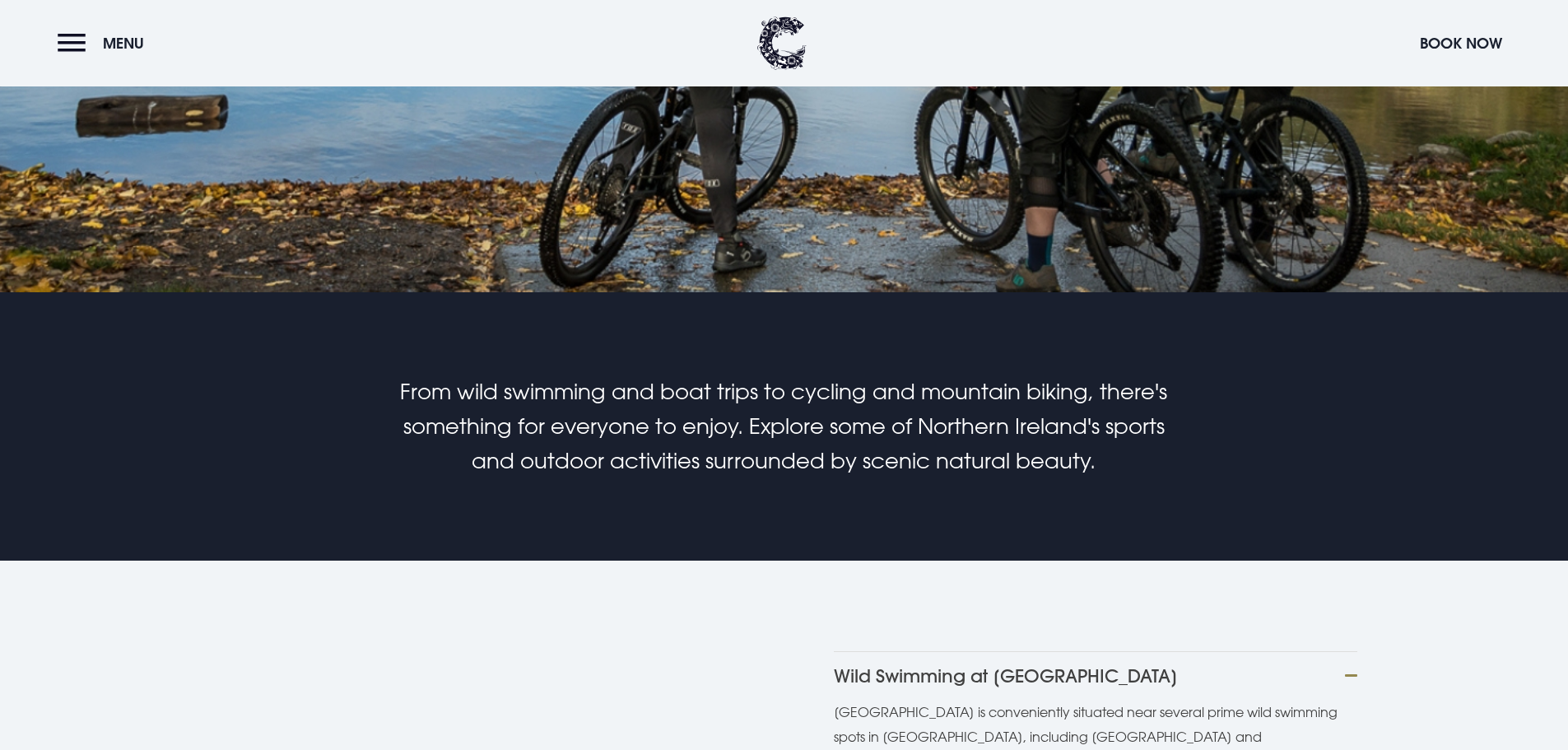
scroll to position [988, 0]
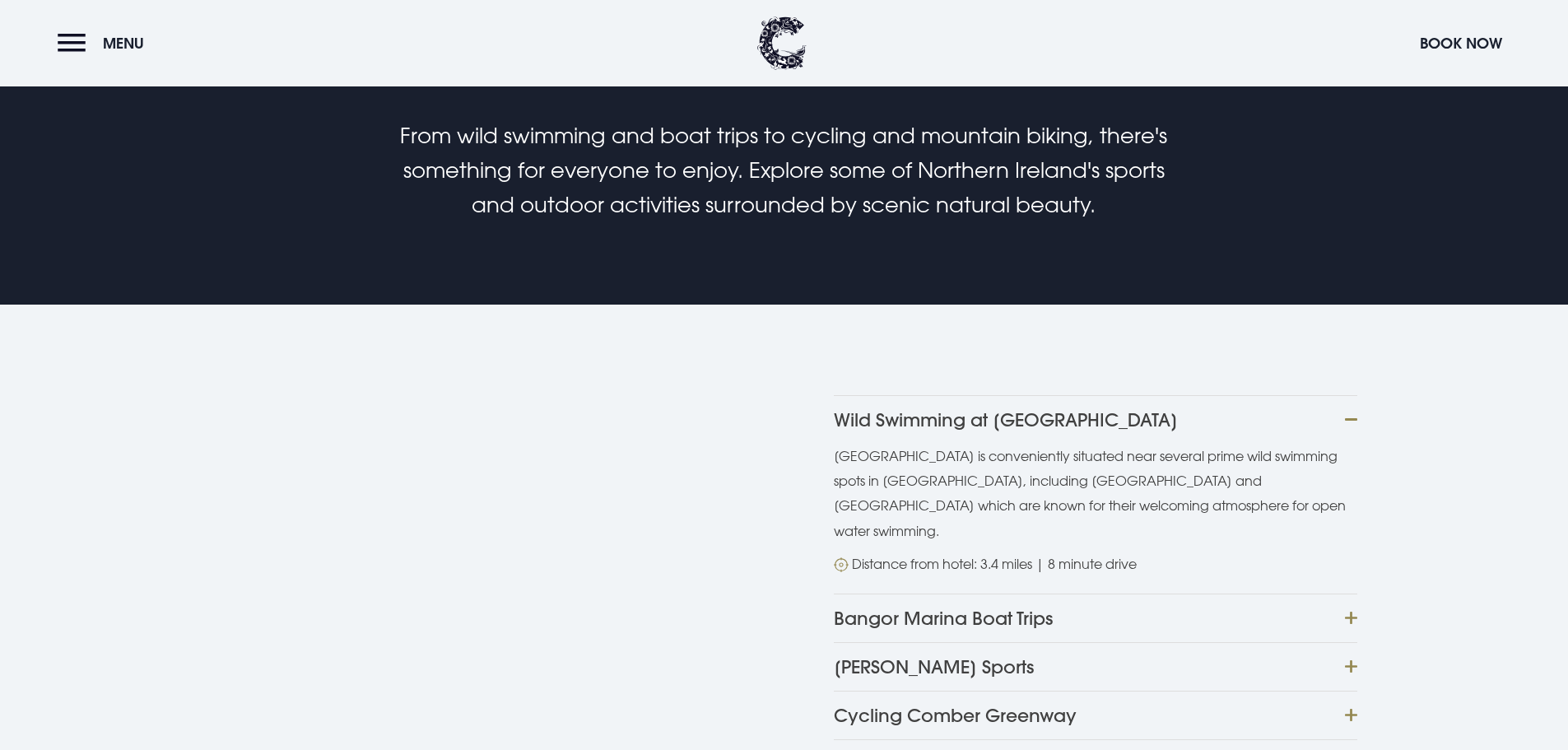
scroll to position [1070, 0]
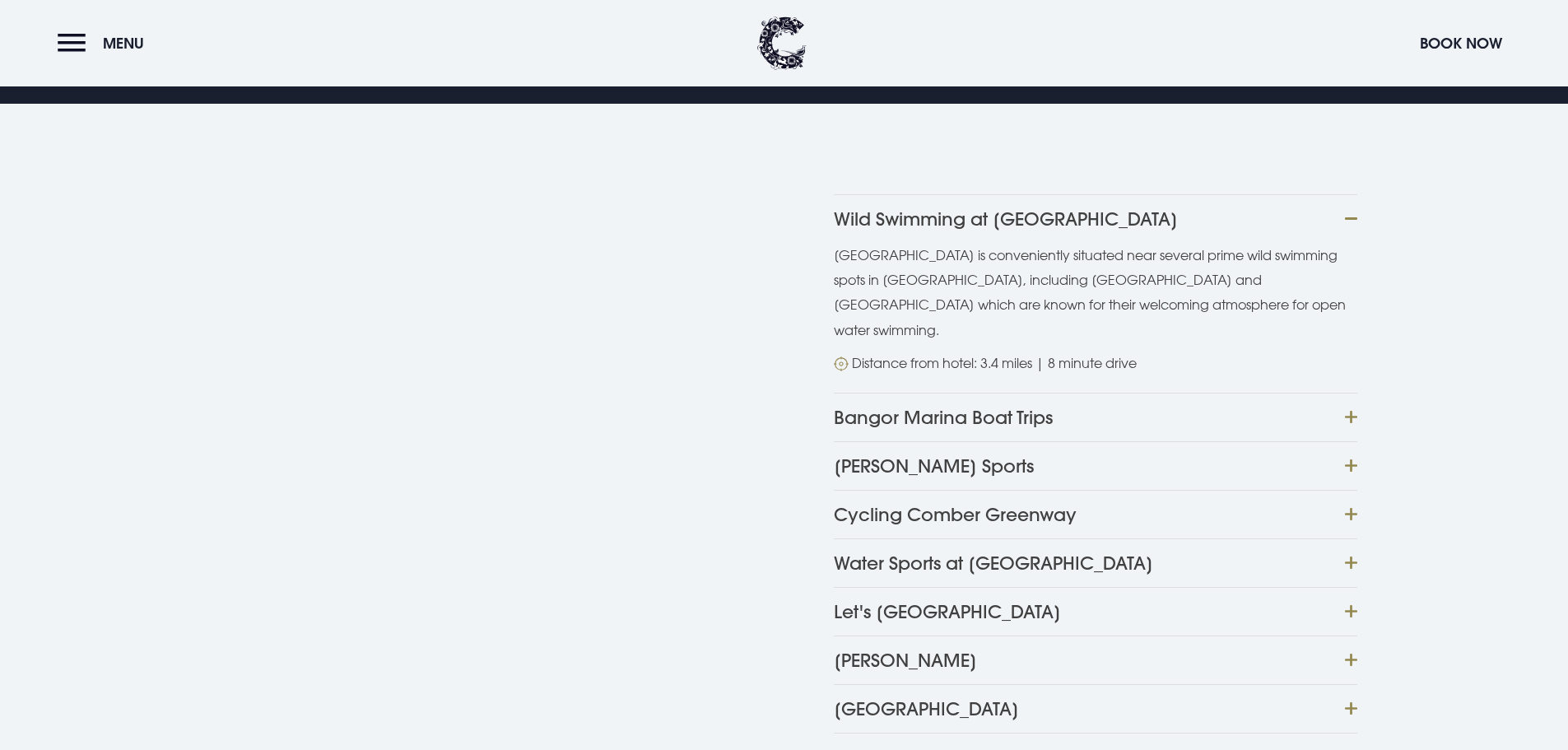
scroll to position [1317, 0]
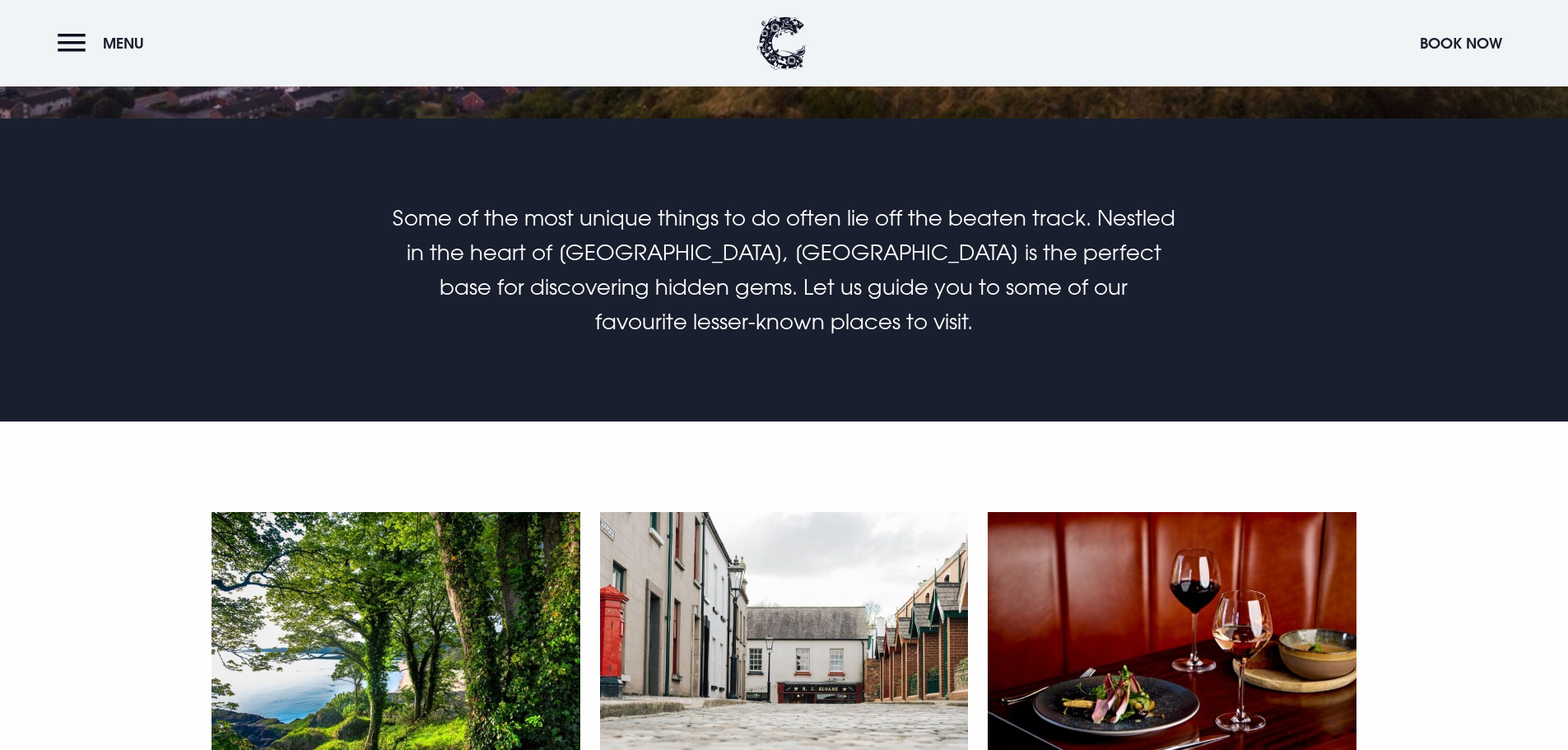
drag, startPoint x: 1098, startPoint y: 558, endPoint x: 868, endPoint y: 436, distance: 260.4
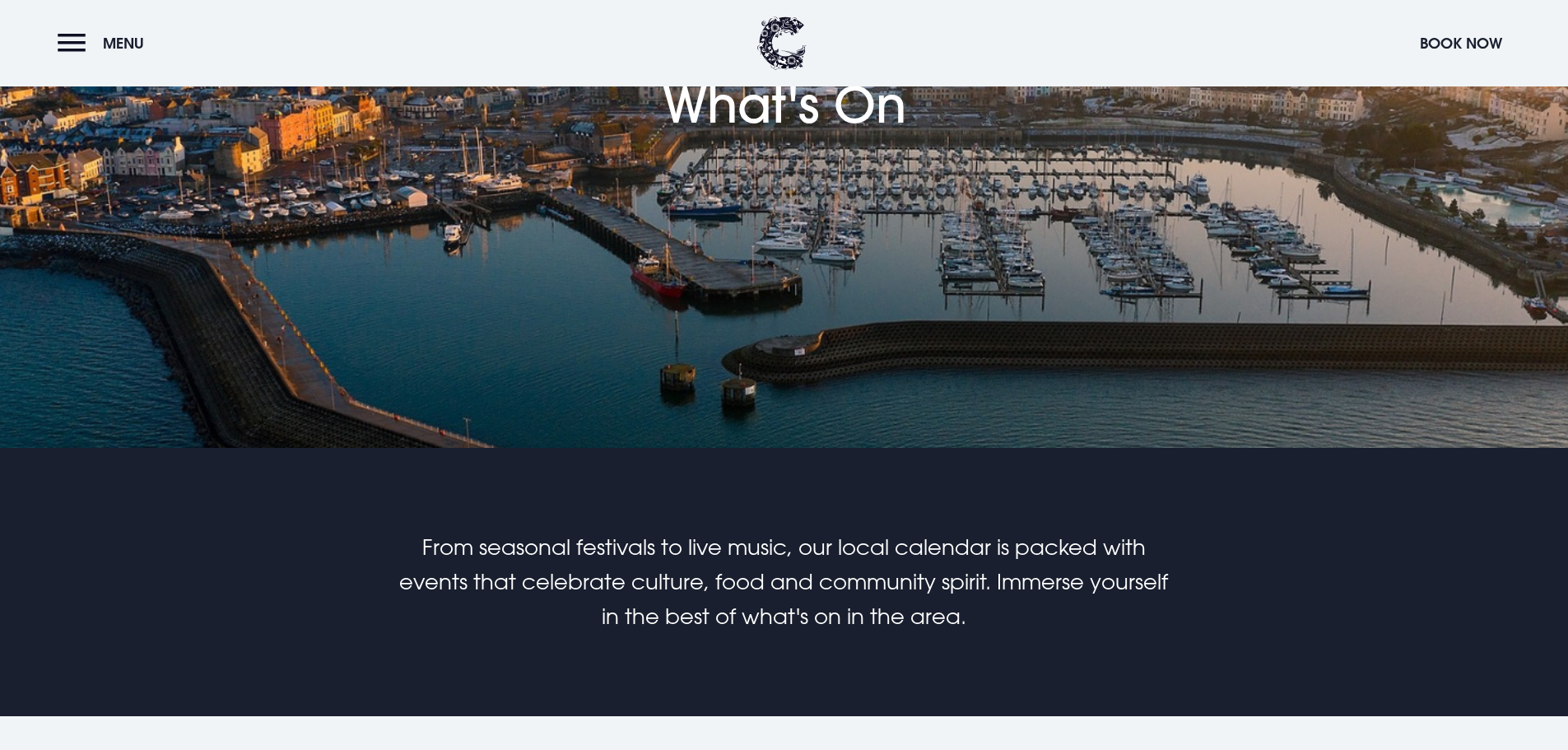
scroll to position [1070, 0]
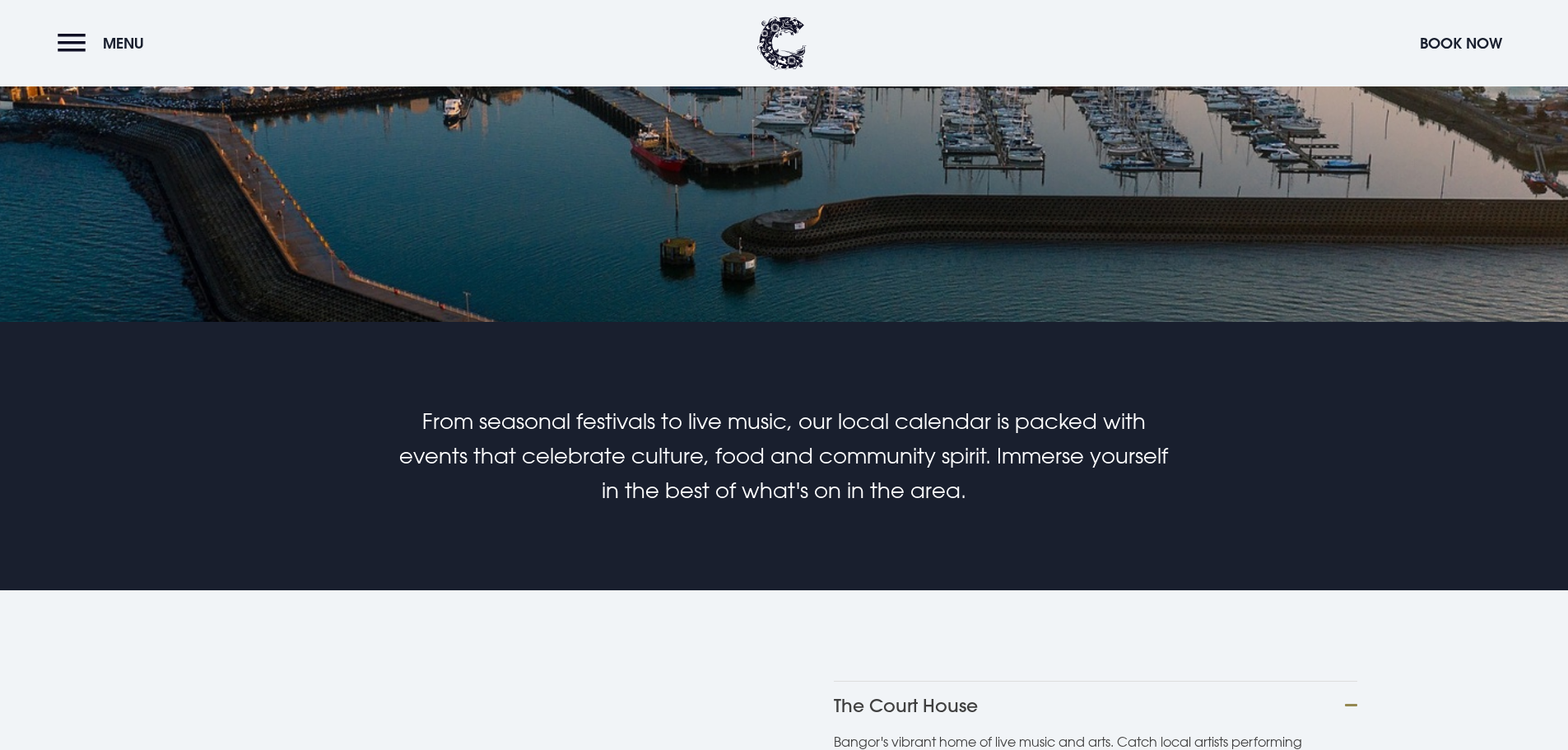
scroll to position [906, 0]
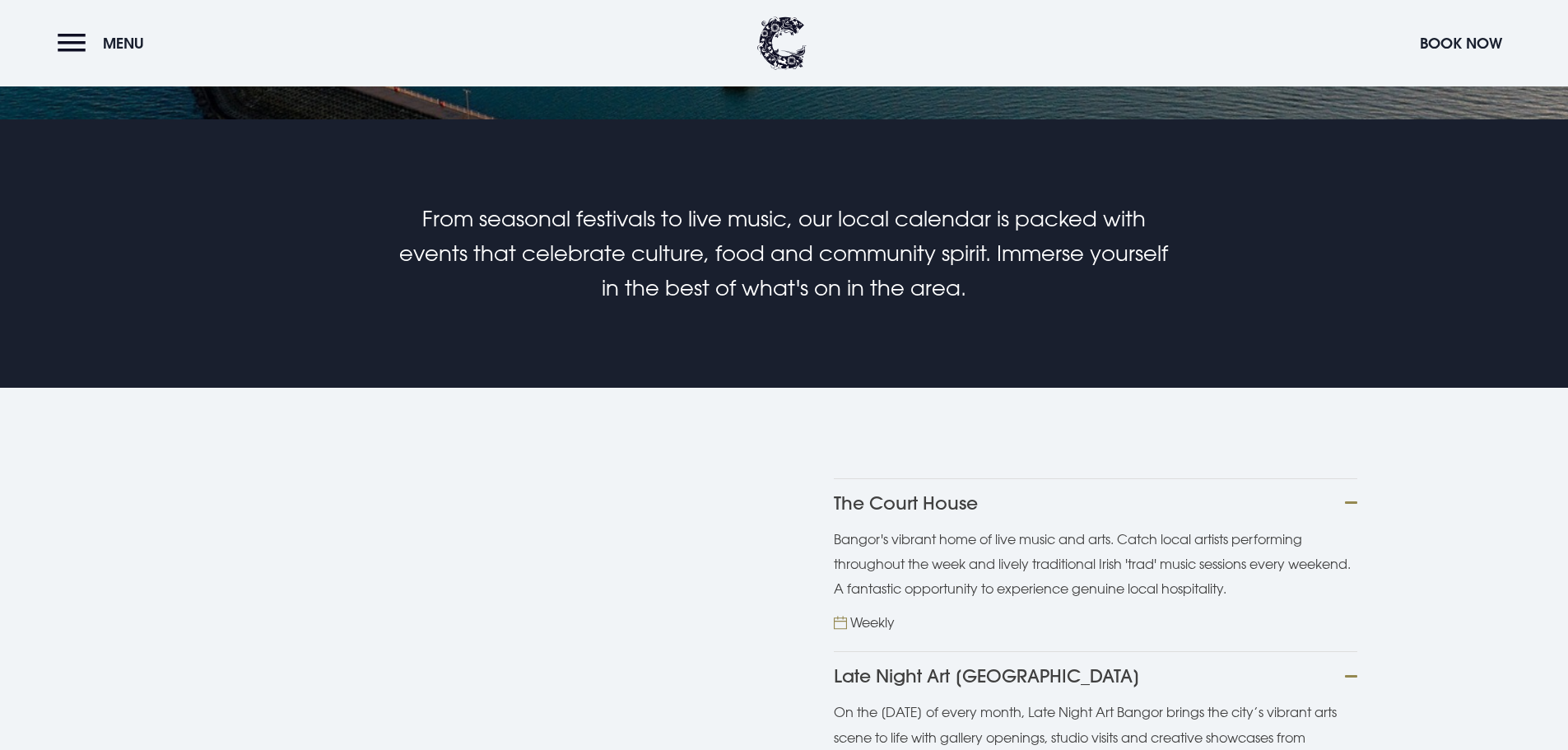
scroll to position [1070, 0]
click at [956, 650] on button "Late Night Art Bangor" at bounding box center [1095, 674] width 524 height 49
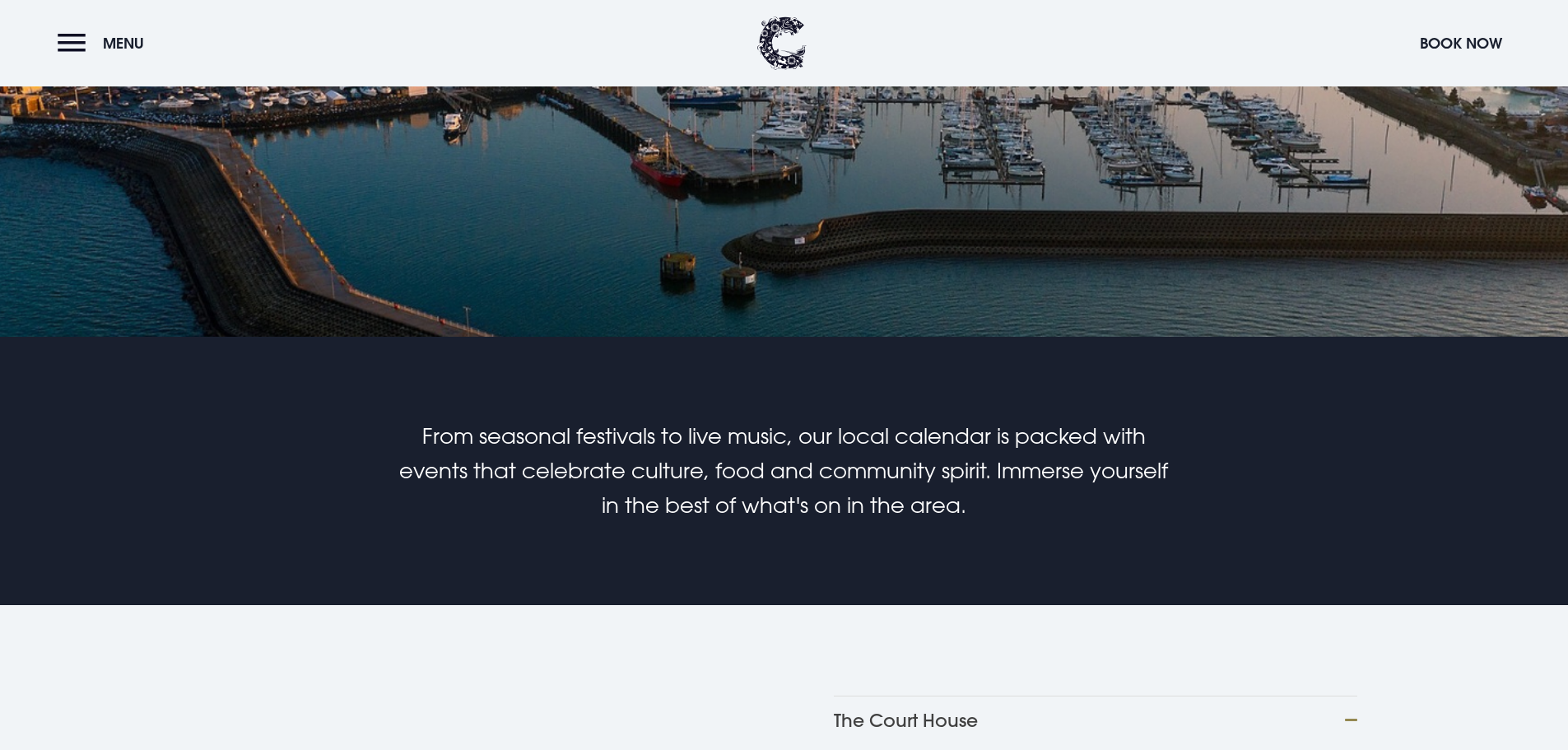
scroll to position [823, 0]
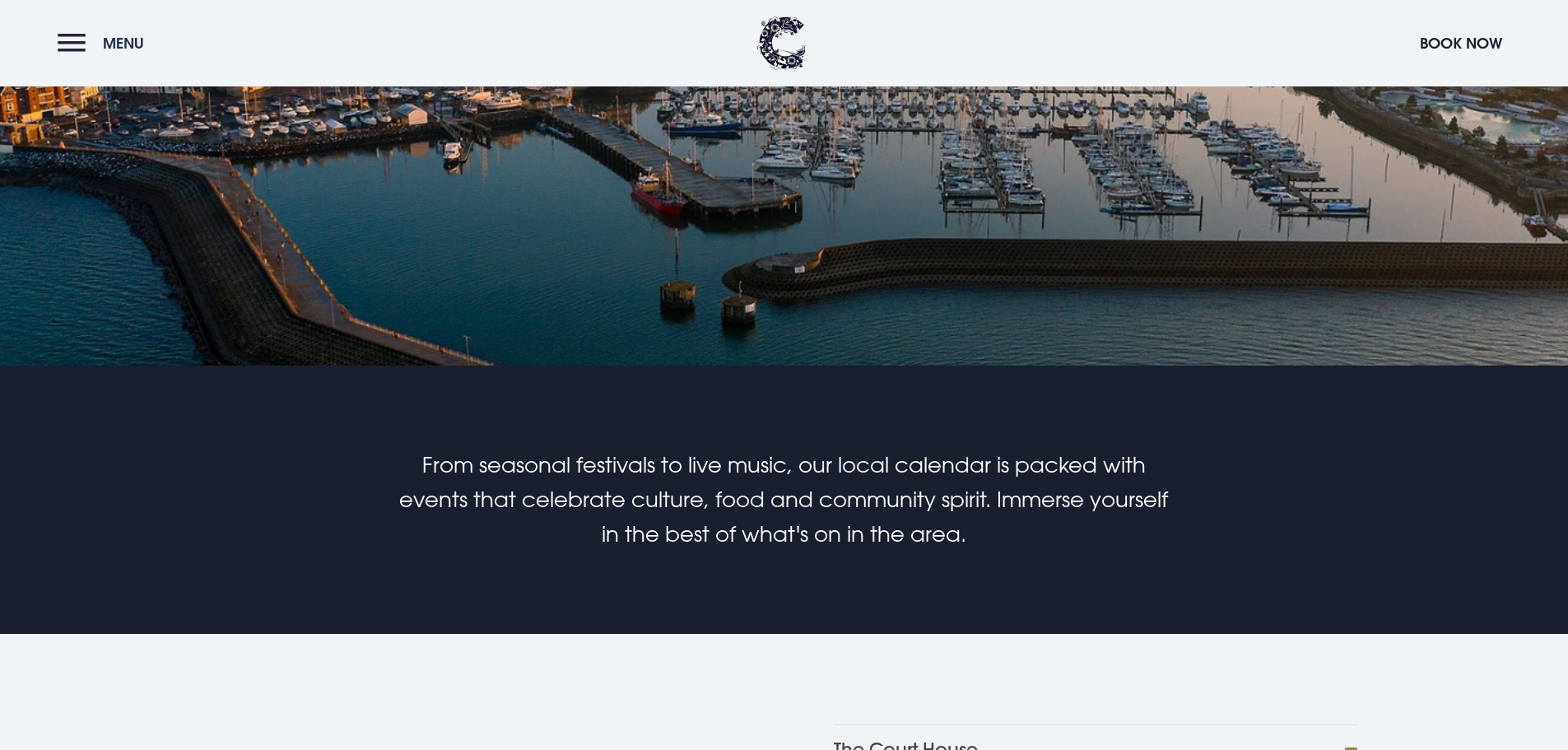
click at [84, 46] on button "Menu" at bounding box center [104, 43] width 94 height 36
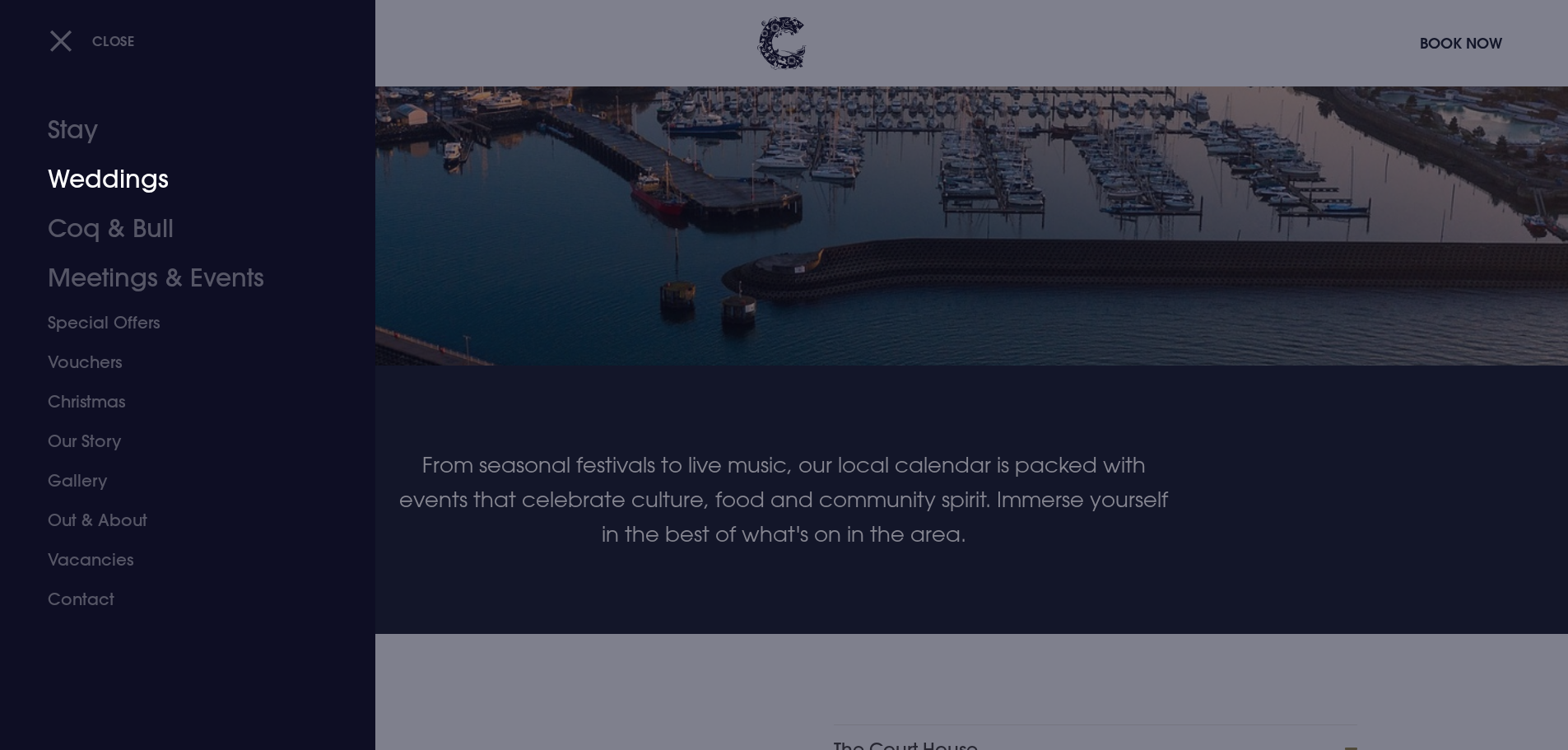
click at [93, 186] on link "Weddings" at bounding box center [178, 179] width 260 height 49
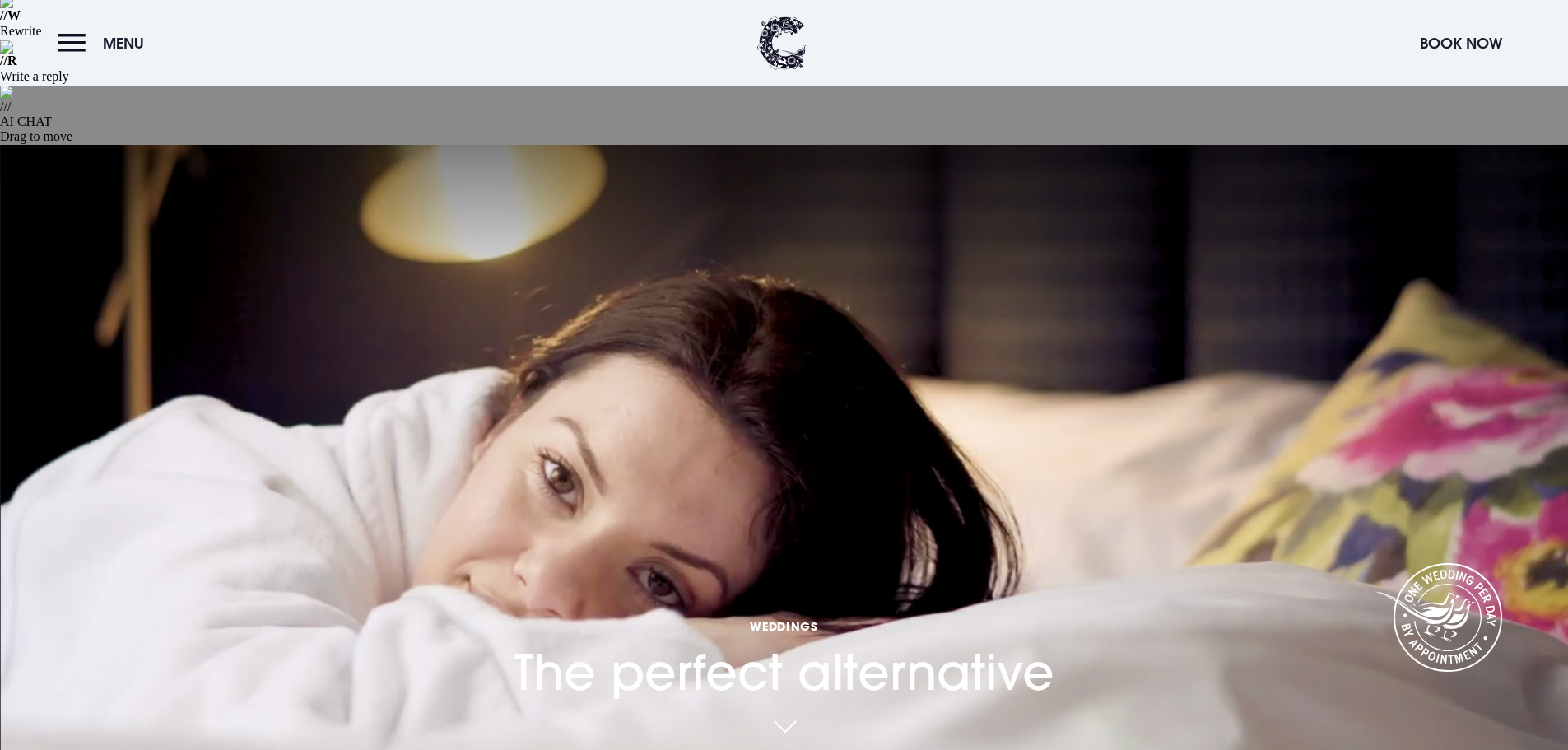
scroll to position [411, 0]
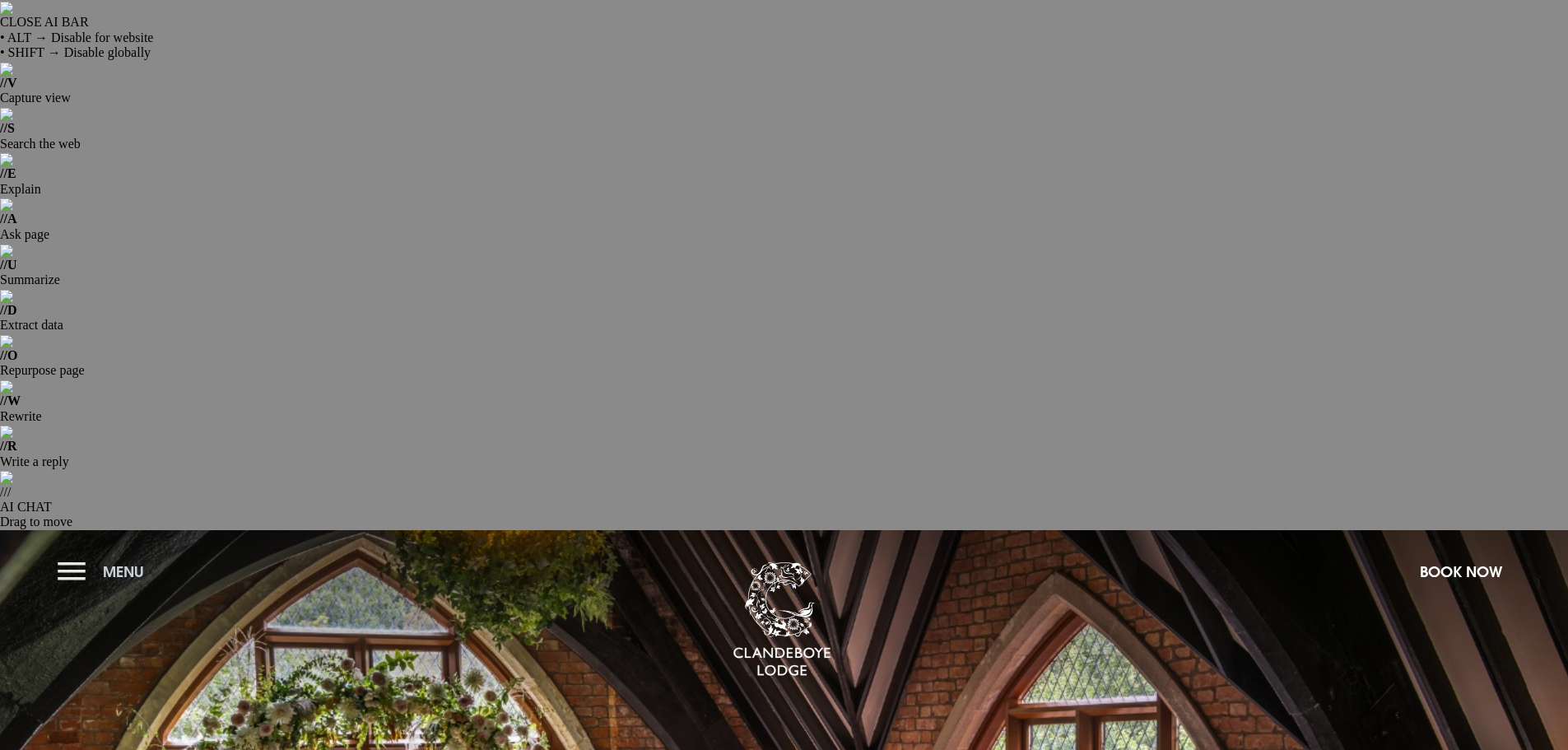
click at [63, 554] on button "Menu" at bounding box center [104, 571] width 94 height 36
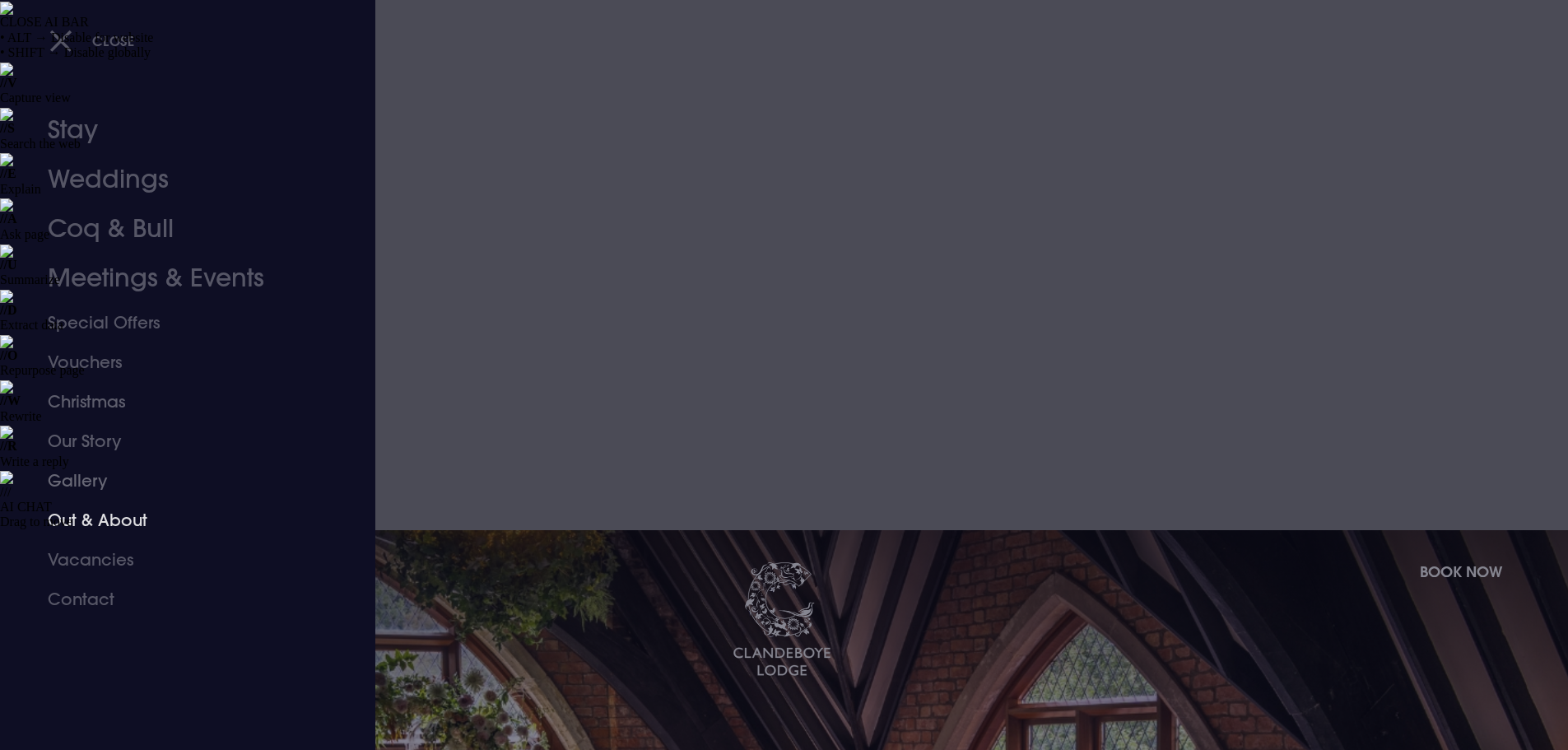
click at [82, 522] on link "Out & About" at bounding box center [178, 519] width 260 height 39
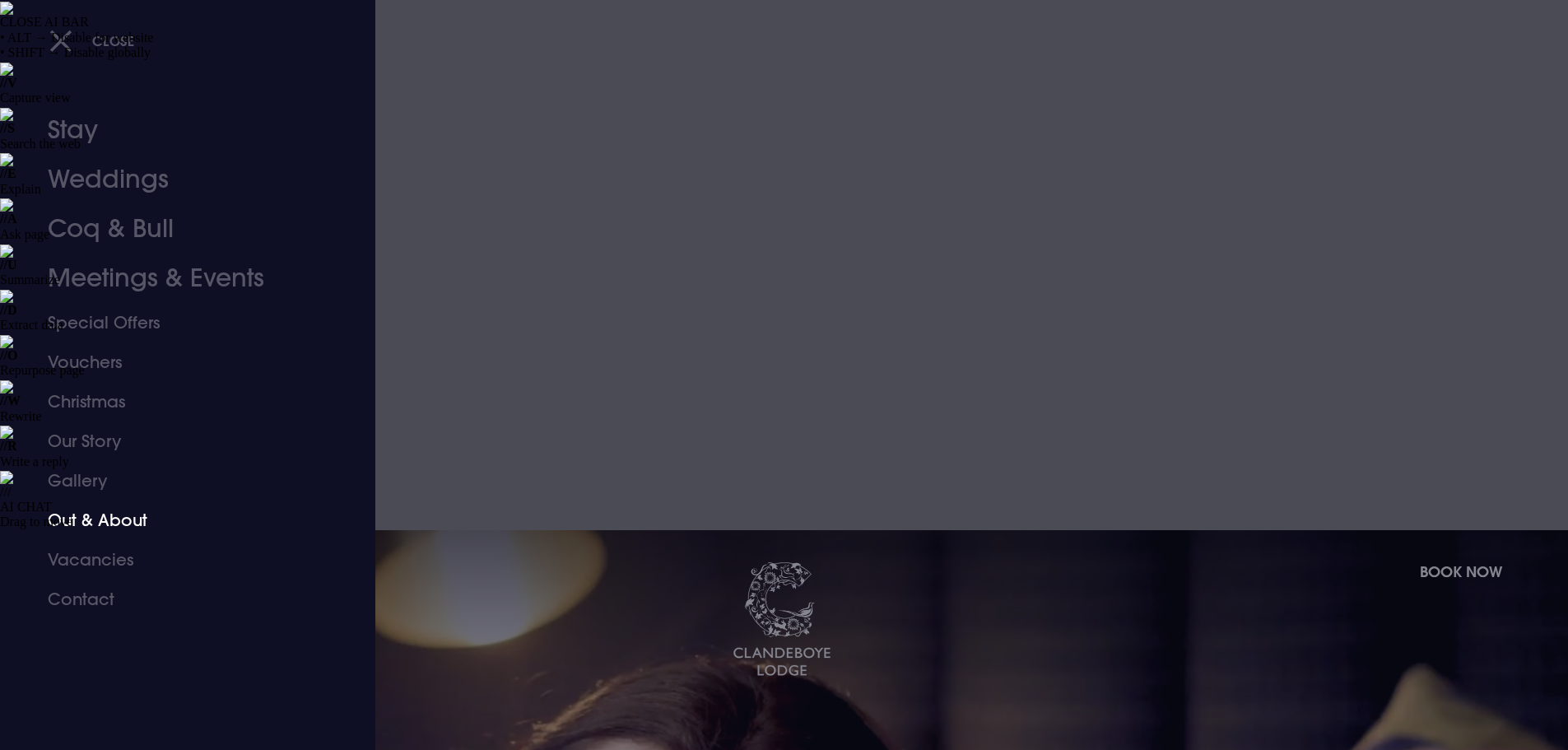
drag, startPoint x: 124, startPoint y: 516, endPoint x: 735, endPoint y: 171, distance: 701.7
click at [124, 515] on link "Out & About" at bounding box center [178, 519] width 260 height 39
